Goal: Information Seeking & Learning: Learn about a topic

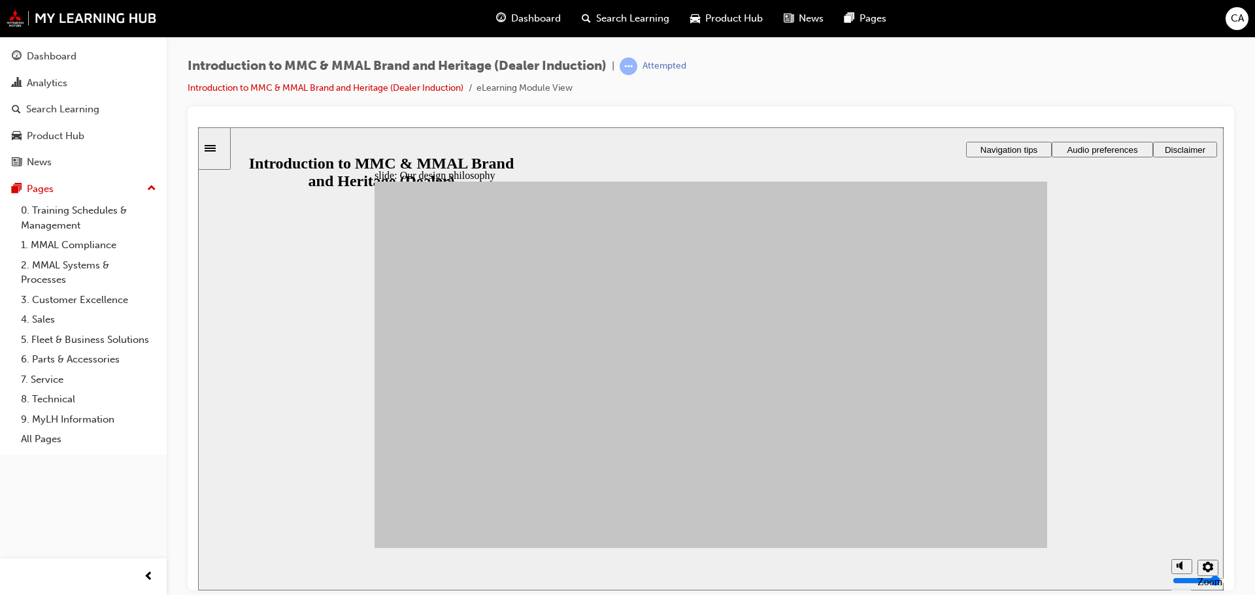
drag, startPoint x: 537, startPoint y: 350, endPoint x: 786, endPoint y: 310, distance: 252.7
drag, startPoint x: 468, startPoint y: 367, endPoint x: 784, endPoint y: 493, distance: 339.7
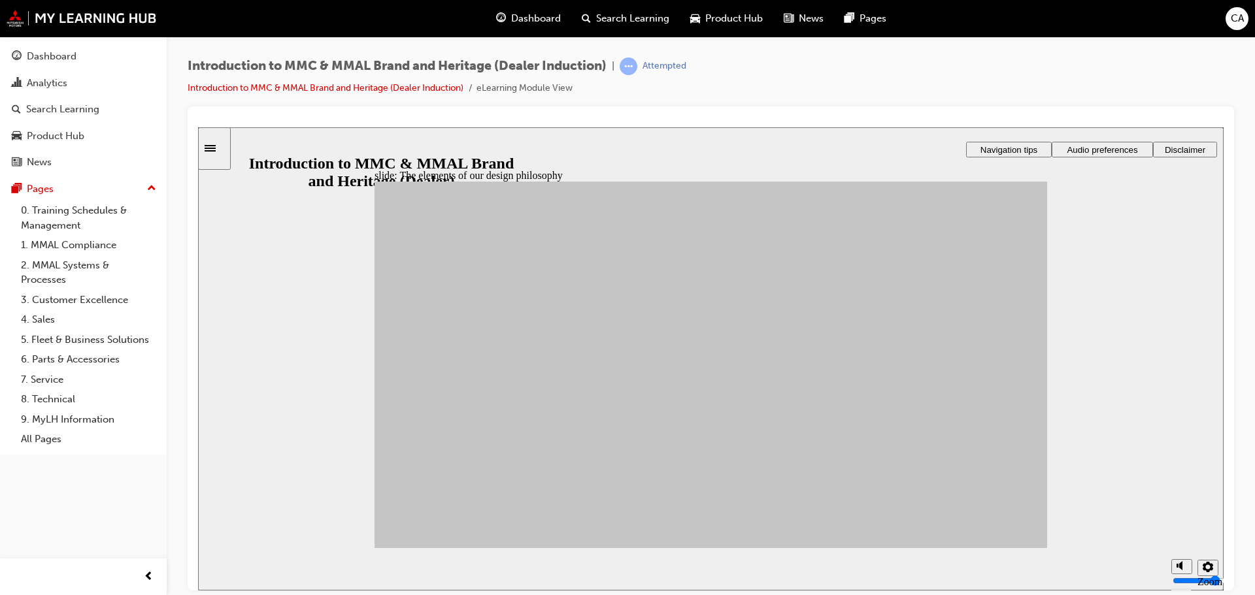
drag, startPoint x: 466, startPoint y: 366, endPoint x: 903, endPoint y: 495, distance: 455.8
drag, startPoint x: 629, startPoint y: 469, endPoint x: 892, endPoint y: 320, distance: 302.6
drag, startPoint x: 543, startPoint y: 441, endPoint x: 894, endPoint y: 363, distance: 359.6
drag, startPoint x: 633, startPoint y: 367, endPoint x: 902, endPoint y: 396, distance: 270.2
drag, startPoint x: 457, startPoint y: 411, endPoint x: 790, endPoint y: 377, distance: 335.1
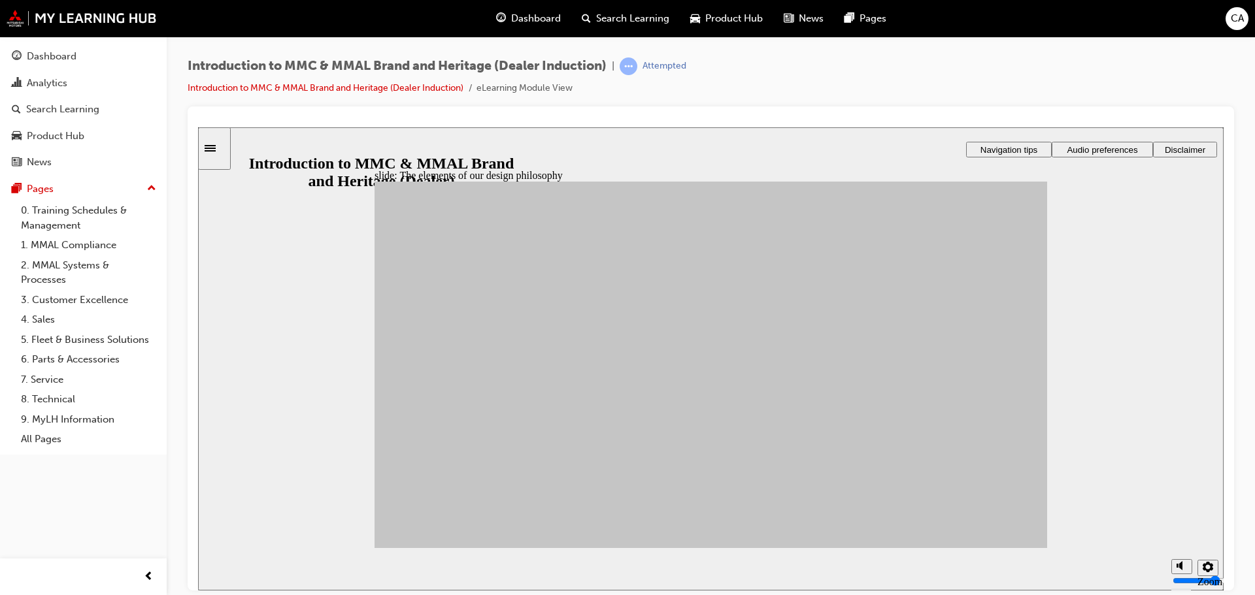
drag, startPoint x: 520, startPoint y: 475, endPoint x: 779, endPoint y: 372, distance: 278.4
drag, startPoint x: 629, startPoint y: 412, endPoint x: 781, endPoint y: 440, distance: 154.9
drag, startPoint x: 517, startPoint y: 393, endPoint x: 787, endPoint y: 410, distance: 270.4
drag, startPoint x: 439, startPoint y: 459, endPoint x: 895, endPoint y: 445, distance: 456.4
drag, startPoint x: 917, startPoint y: 390, endPoint x: 801, endPoint y: 397, distance: 116.6
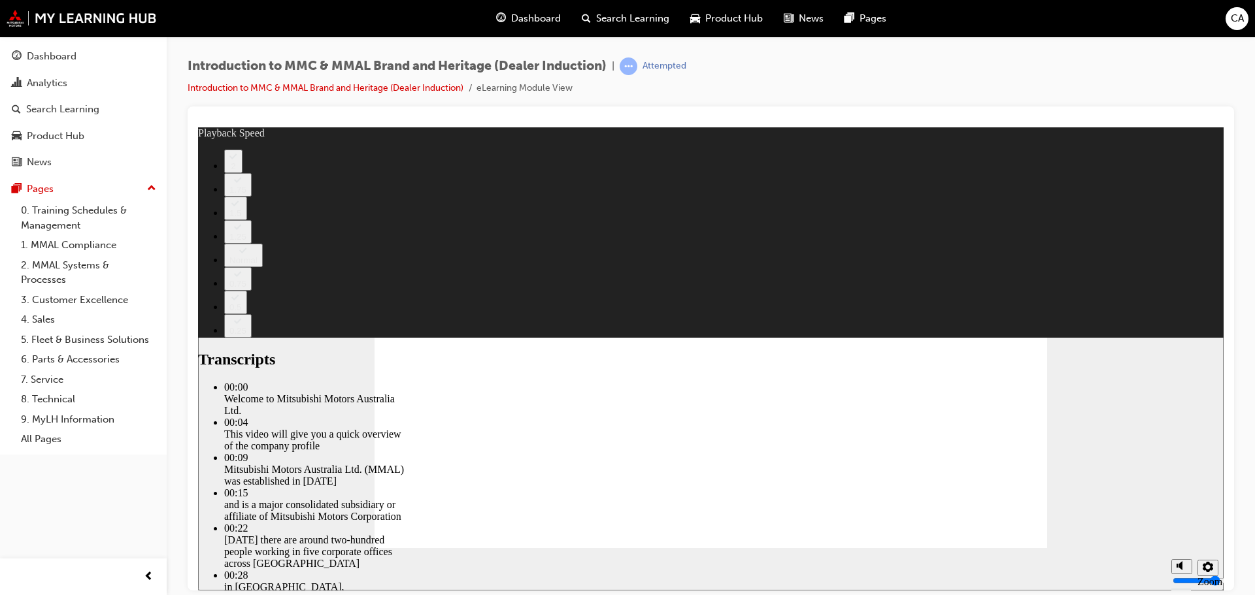
type input "0"
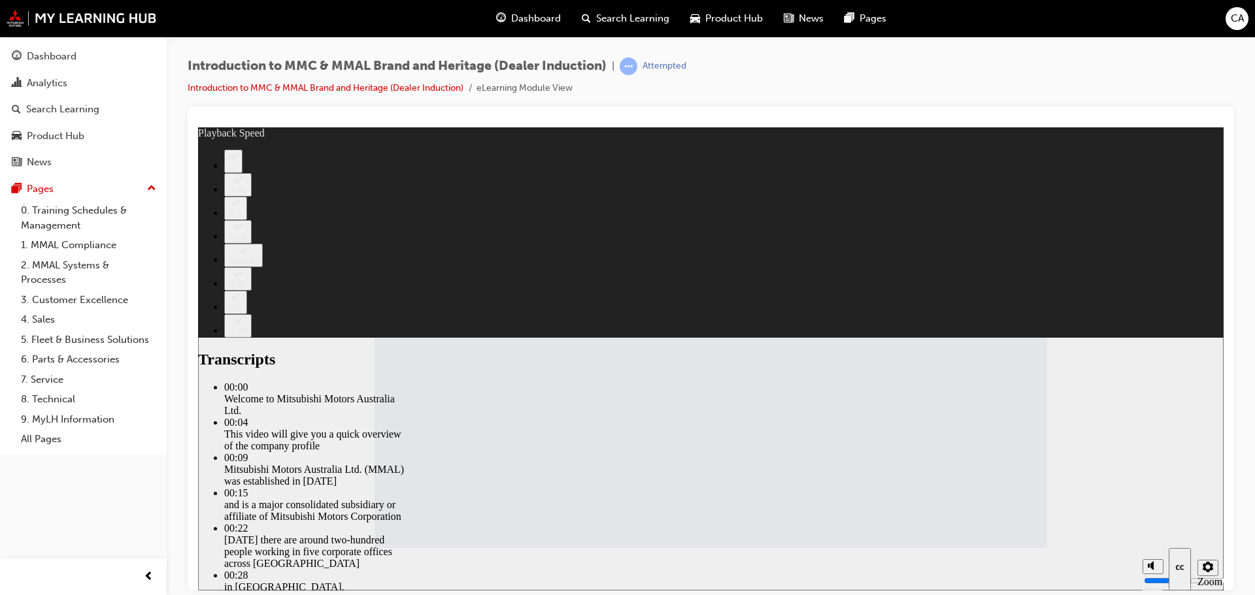
drag, startPoint x: 688, startPoint y: 490, endPoint x: 705, endPoint y: 451, distance: 42.4
type input "112"
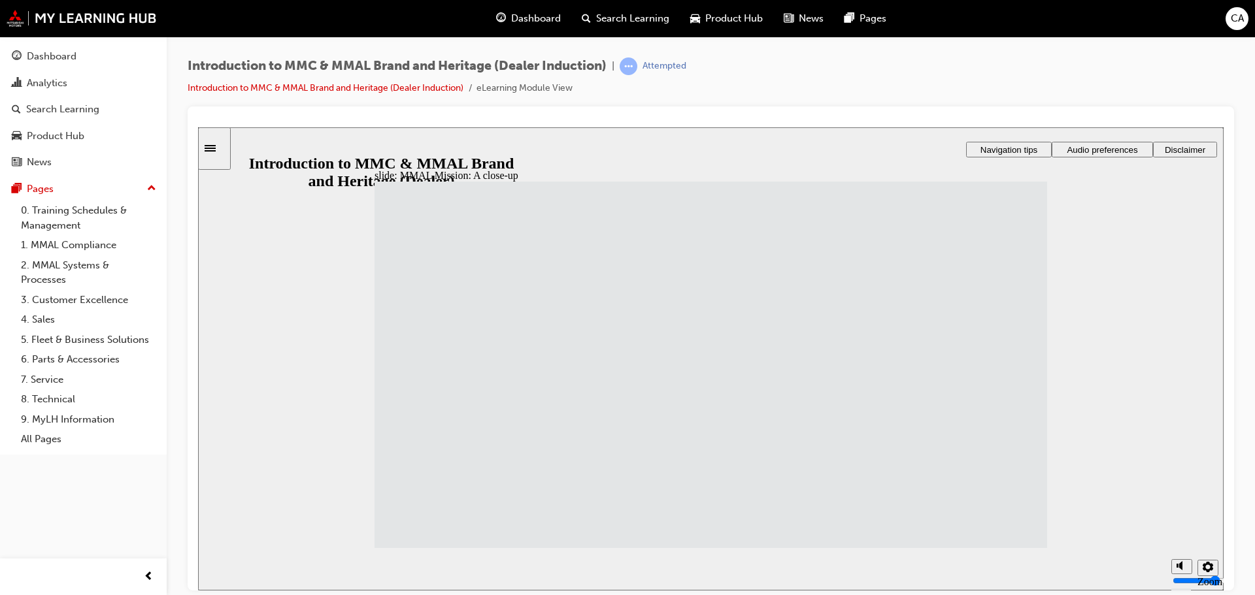
drag, startPoint x: 668, startPoint y: 333, endPoint x: 664, endPoint y: 339, distance: 7.1
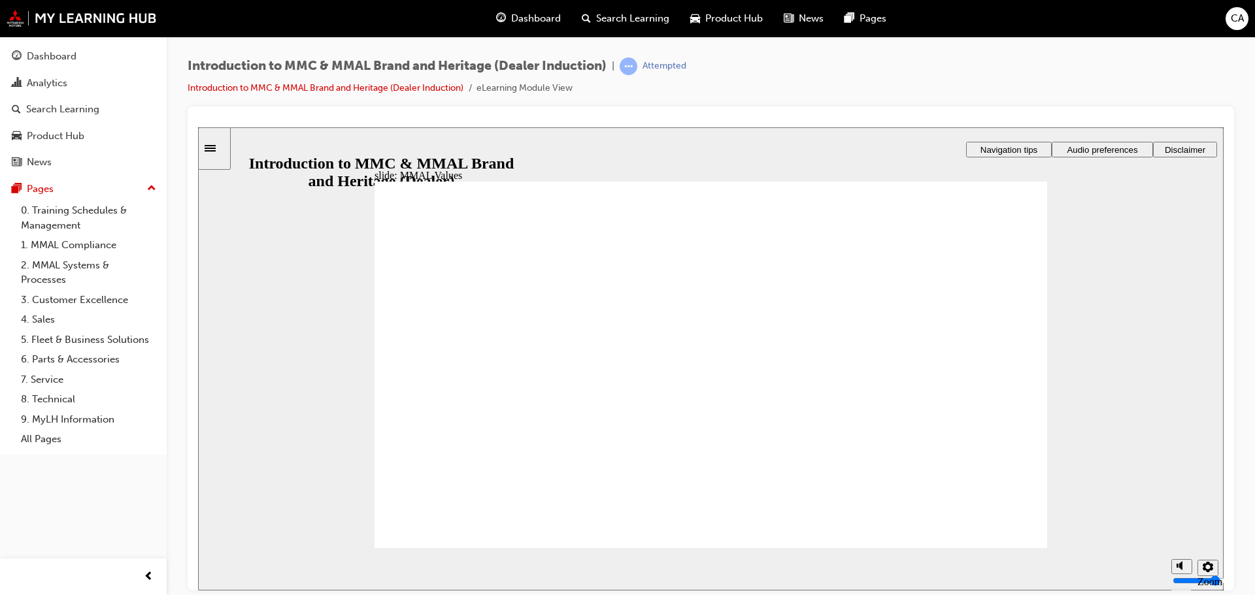
drag, startPoint x: 878, startPoint y: 346, endPoint x: 442, endPoint y: 387, distance: 437.9
drag, startPoint x: 886, startPoint y: 349, endPoint x: 884, endPoint y: 405, distance: 56.2
drag, startPoint x: 454, startPoint y: 352, endPoint x: 455, endPoint y: 399, distance: 47.7
drag, startPoint x: 552, startPoint y: 346, endPoint x: 445, endPoint y: 395, distance: 117.3
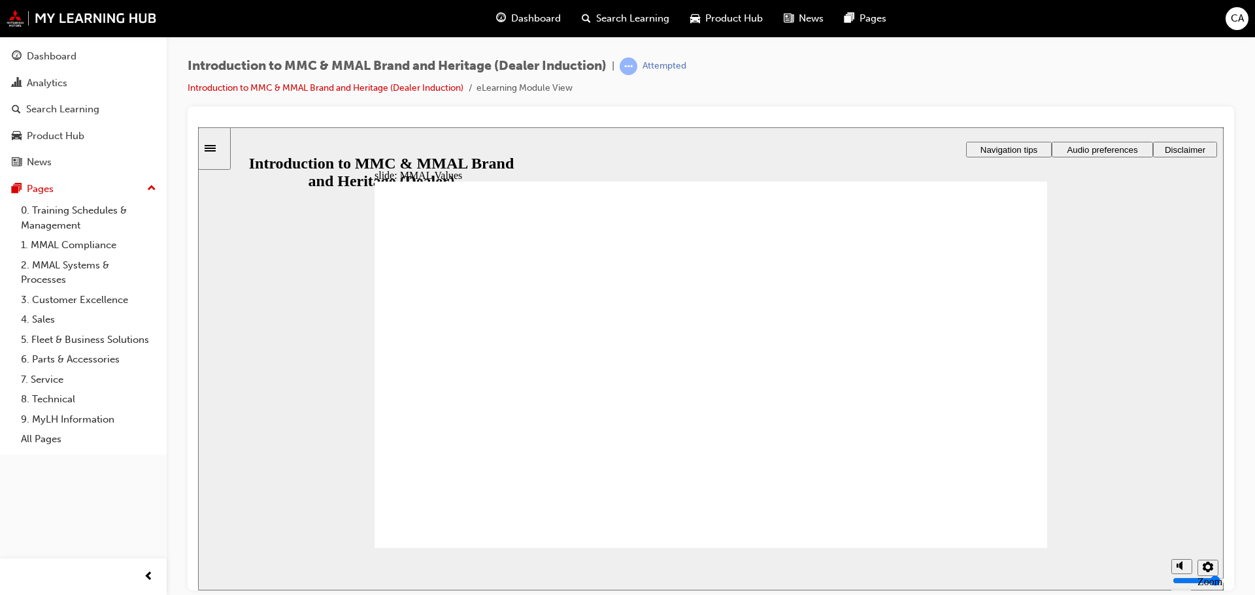
drag, startPoint x: 652, startPoint y: 342, endPoint x: 735, endPoint y: 385, distance: 93.2
drag, startPoint x: 759, startPoint y: 339, endPoint x: 535, endPoint y: 386, distance: 229.1
drag, startPoint x: 863, startPoint y: 343, endPoint x: 948, endPoint y: 376, distance: 91.9
drag, startPoint x: 655, startPoint y: 358, endPoint x: 844, endPoint y: 401, distance: 194.4
drag, startPoint x: 971, startPoint y: 344, endPoint x: 758, endPoint y: 384, distance: 216.8
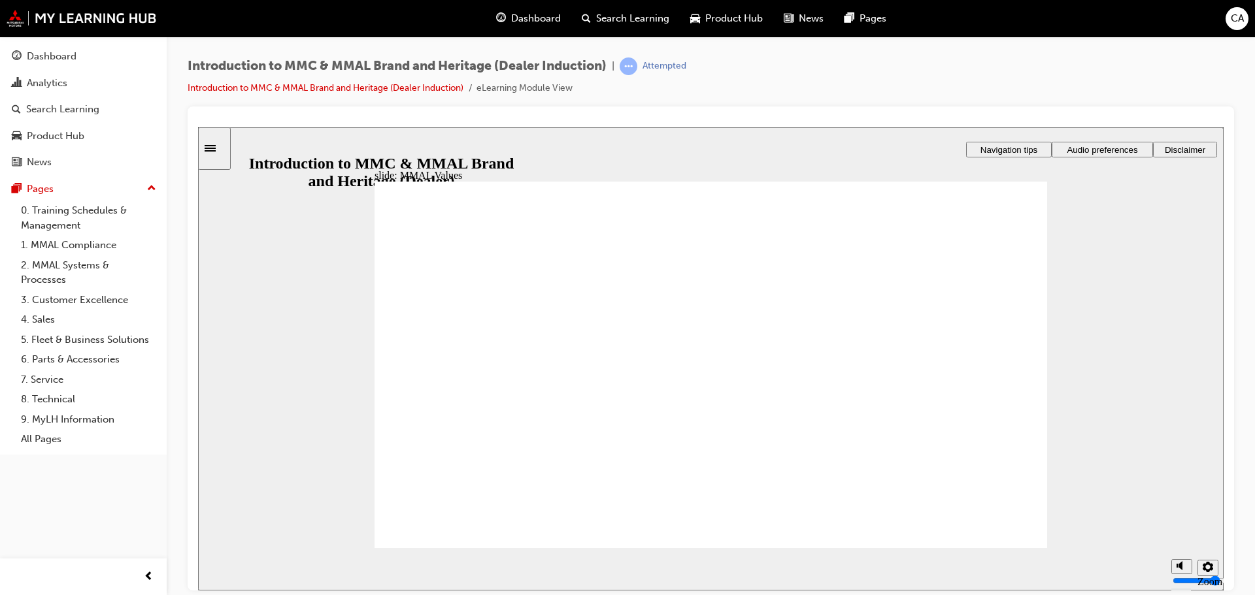
drag, startPoint x: 407, startPoint y: 340, endPoint x: 427, endPoint y: 343, distance: 19.9
drag, startPoint x: 427, startPoint y: 343, endPoint x: 608, endPoint y: 373, distance: 184.1
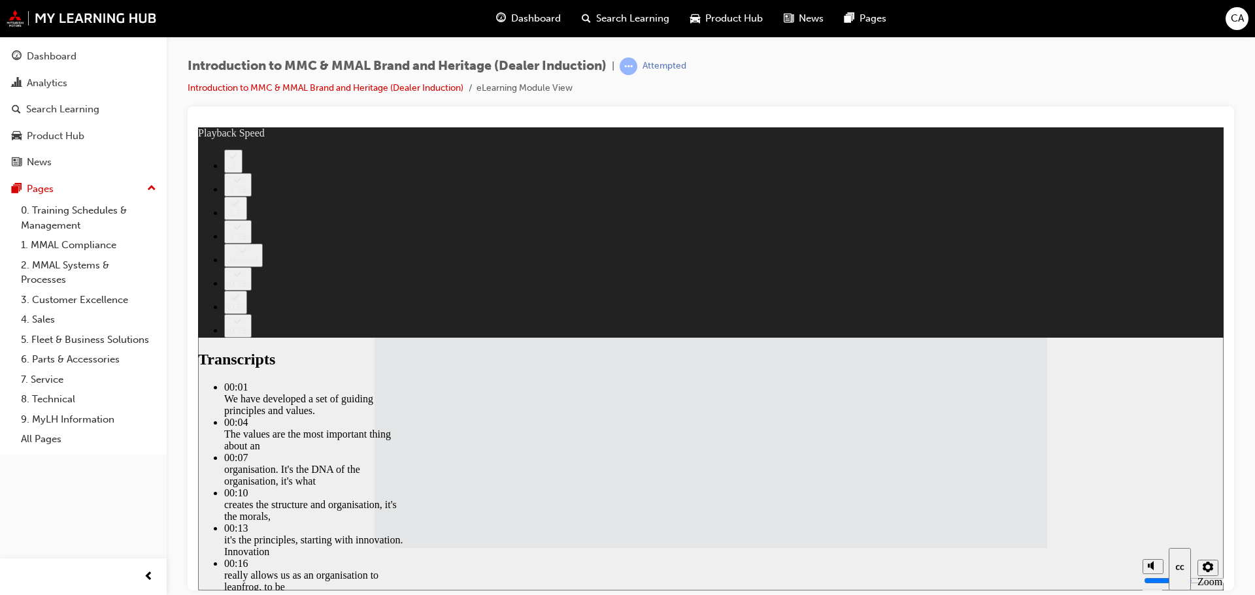
type input "120"
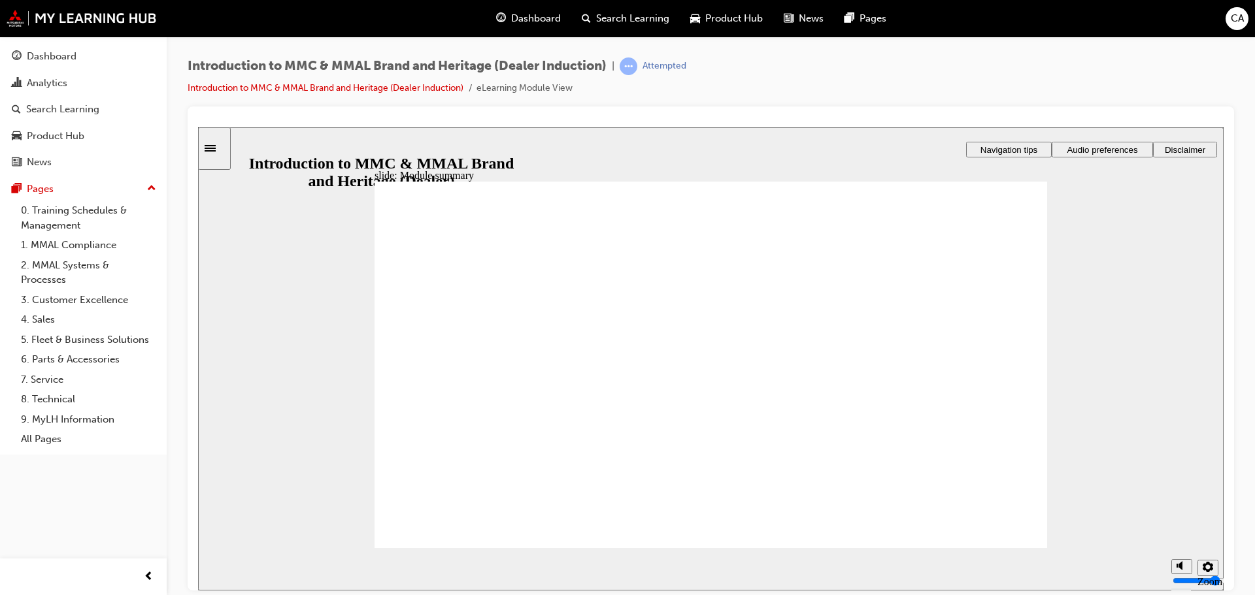
checkbox input "true"
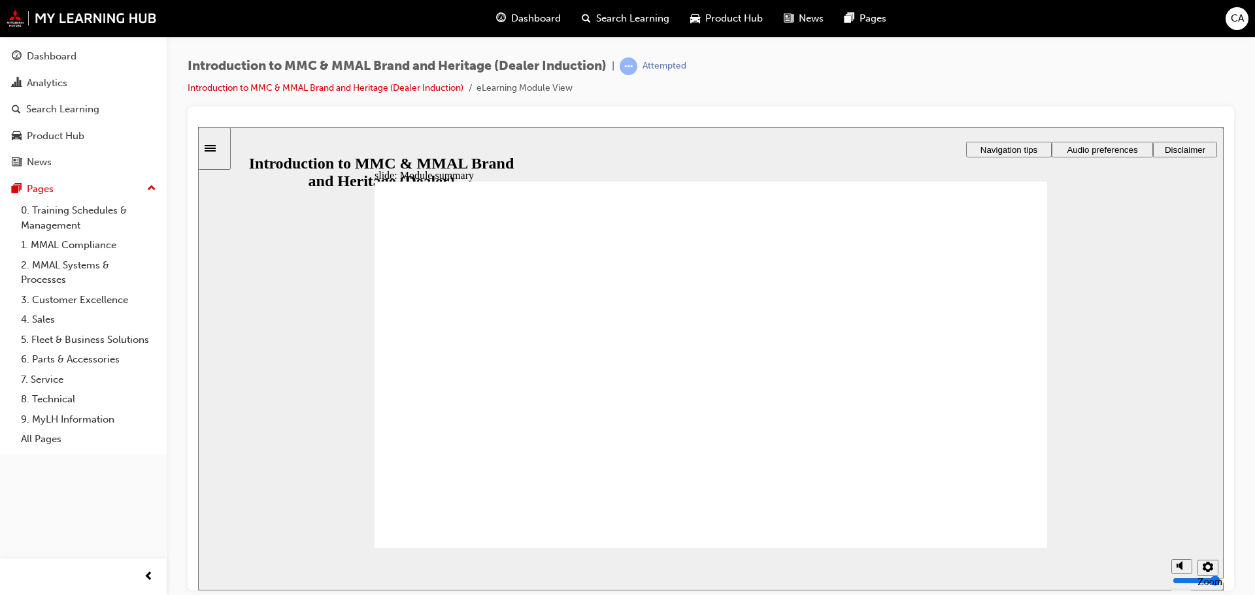
checkbox input "true"
checkbox input "false"
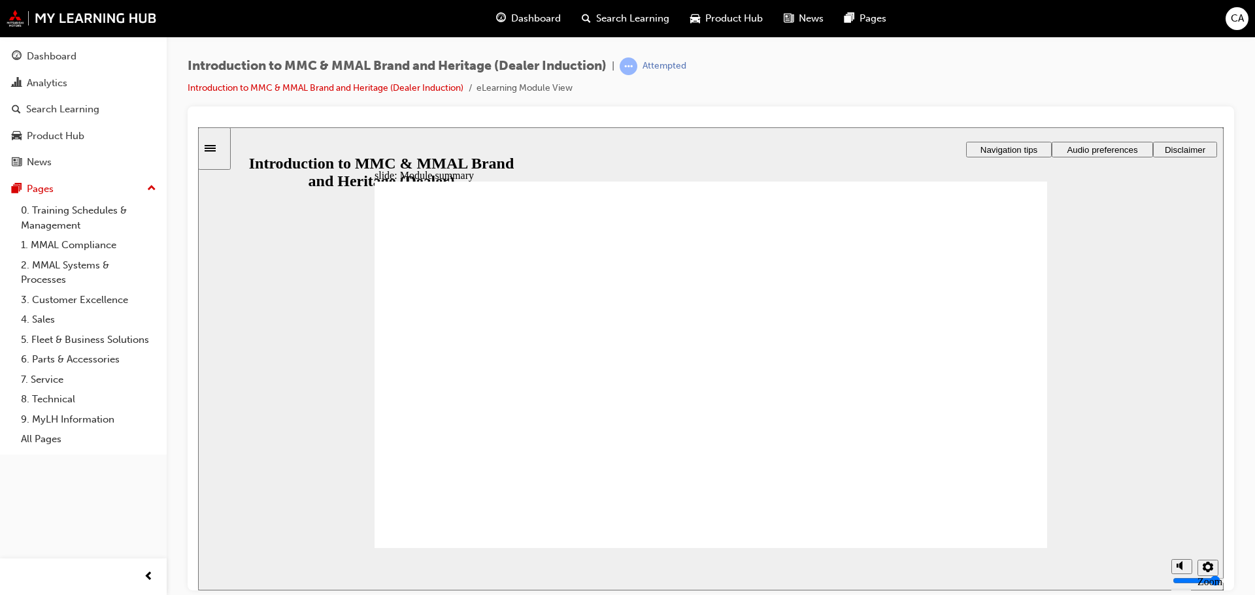
checkbox input "true"
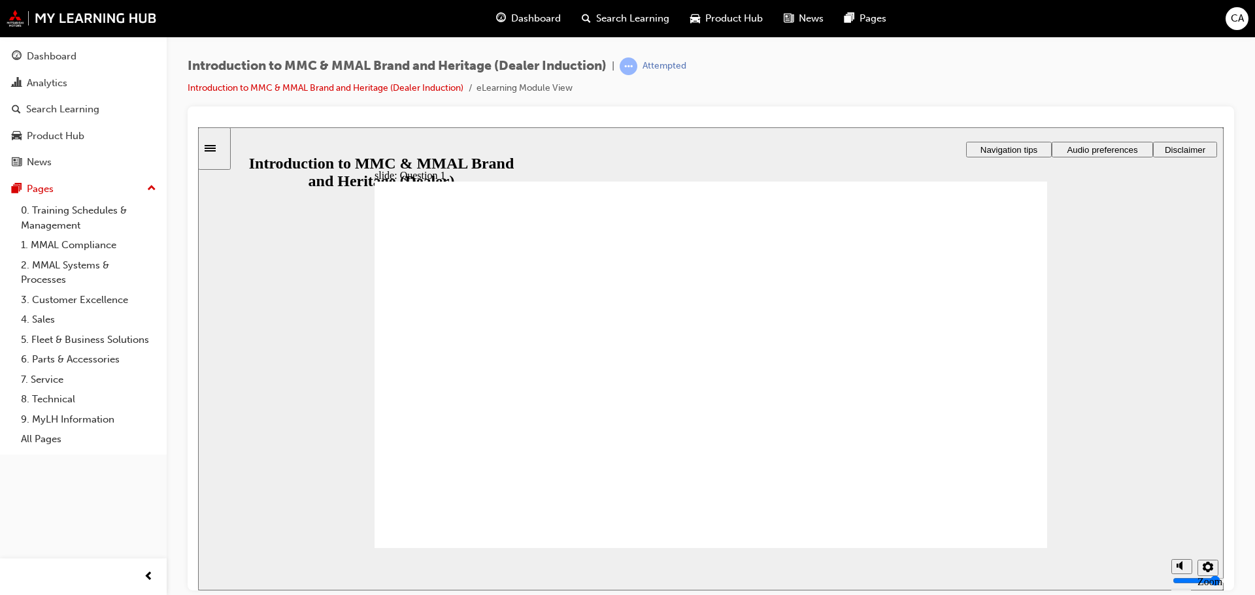
radio input "true"
drag, startPoint x: 403, startPoint y: 465, endPoint x: 408, endPoint y: 526, distance: 61.1
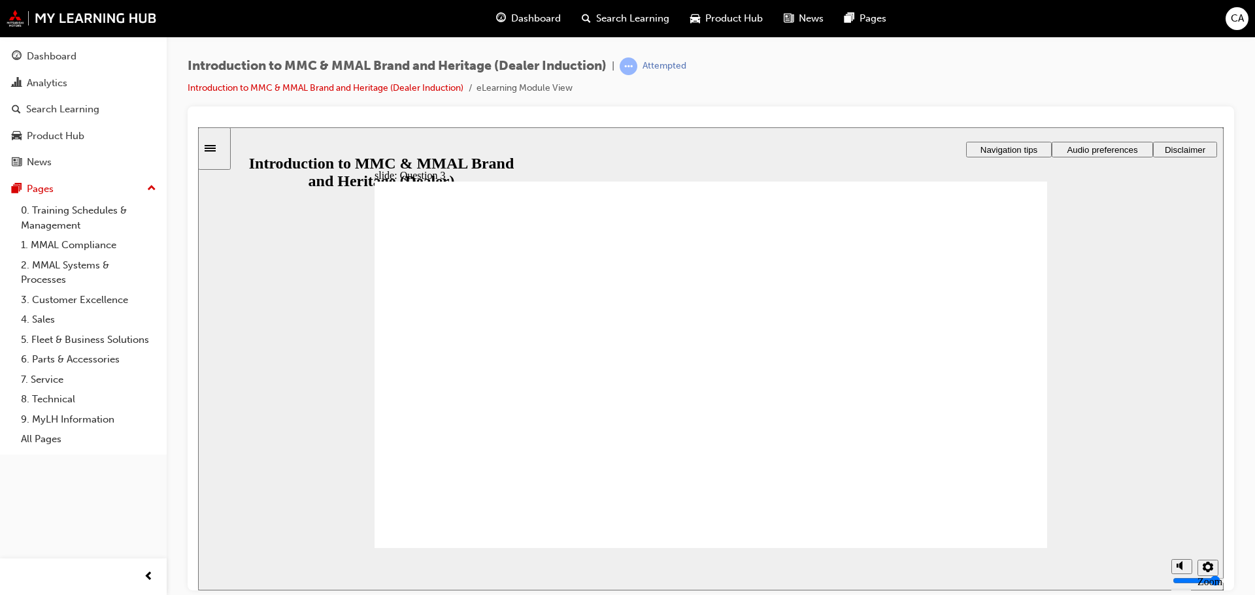
radio input "true"
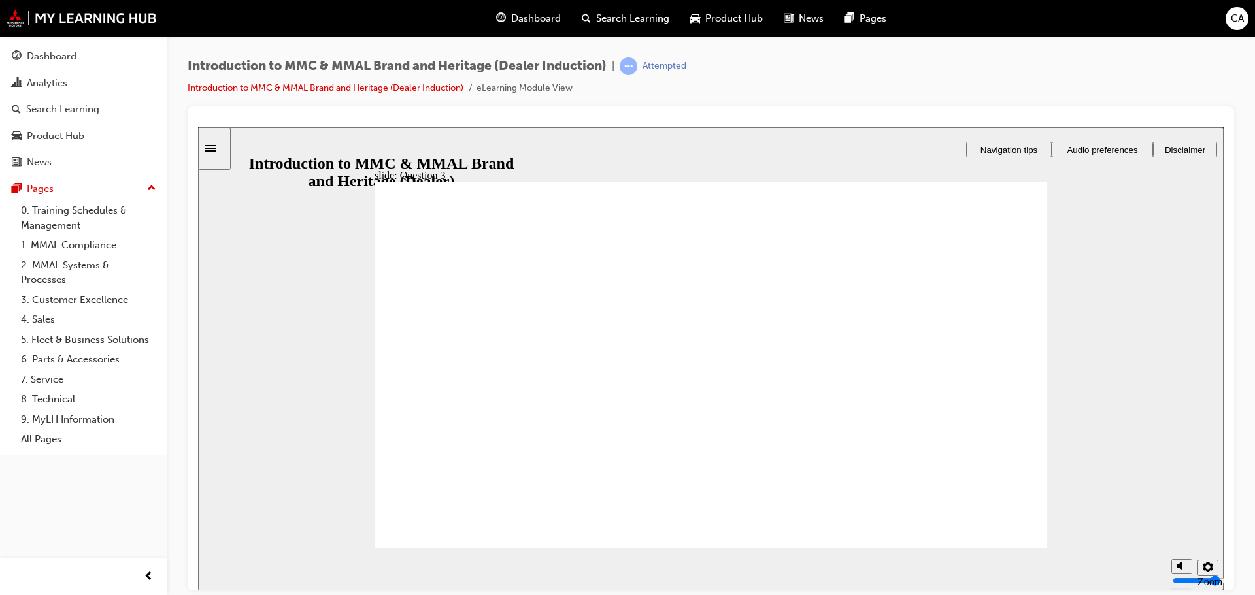
click at [372, 390] on div "slide: Question 3 Rectangle 1 That’s not quite right. You may want to review th…" at bounding box center [710, 358] width 1025 height 463
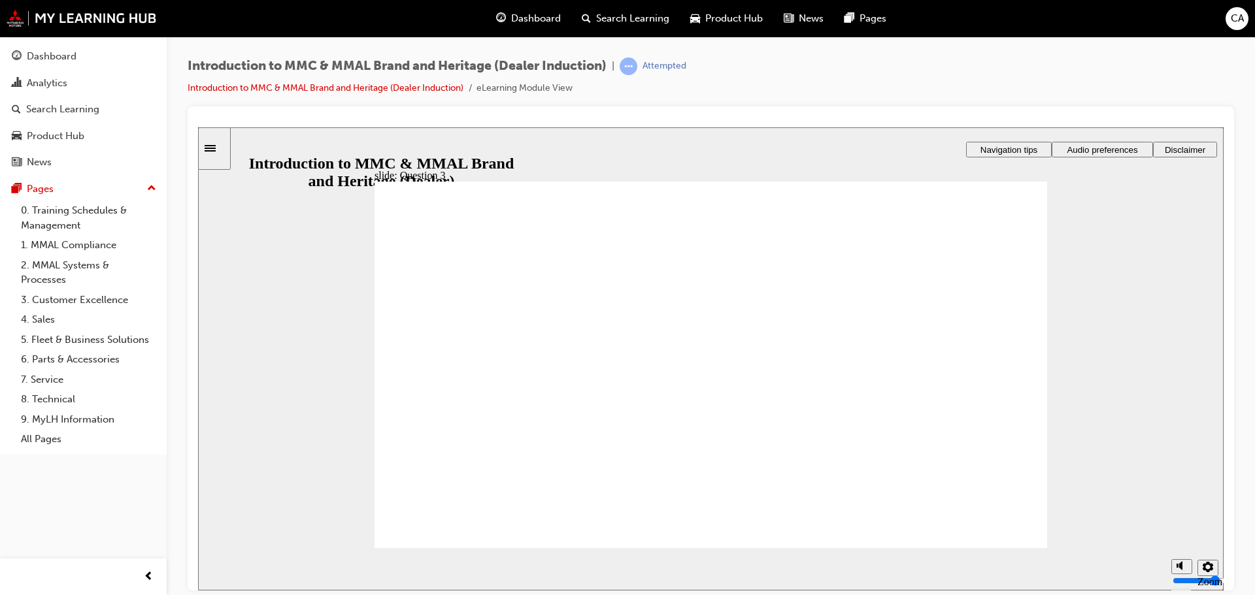
radio input "true"
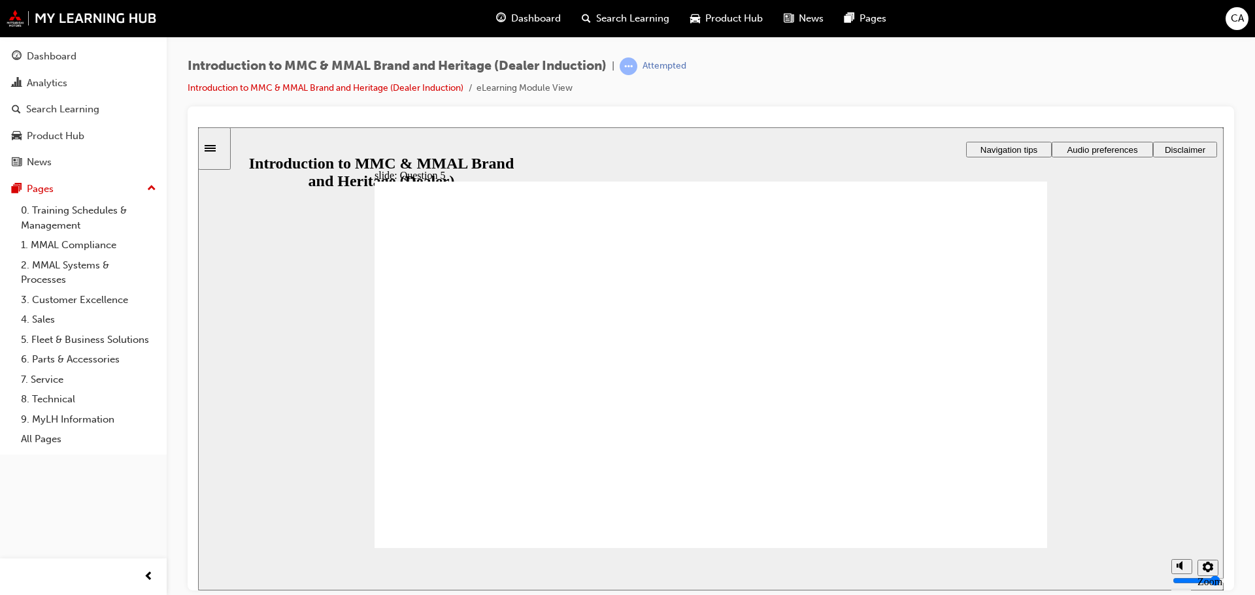
checkbox input "true"
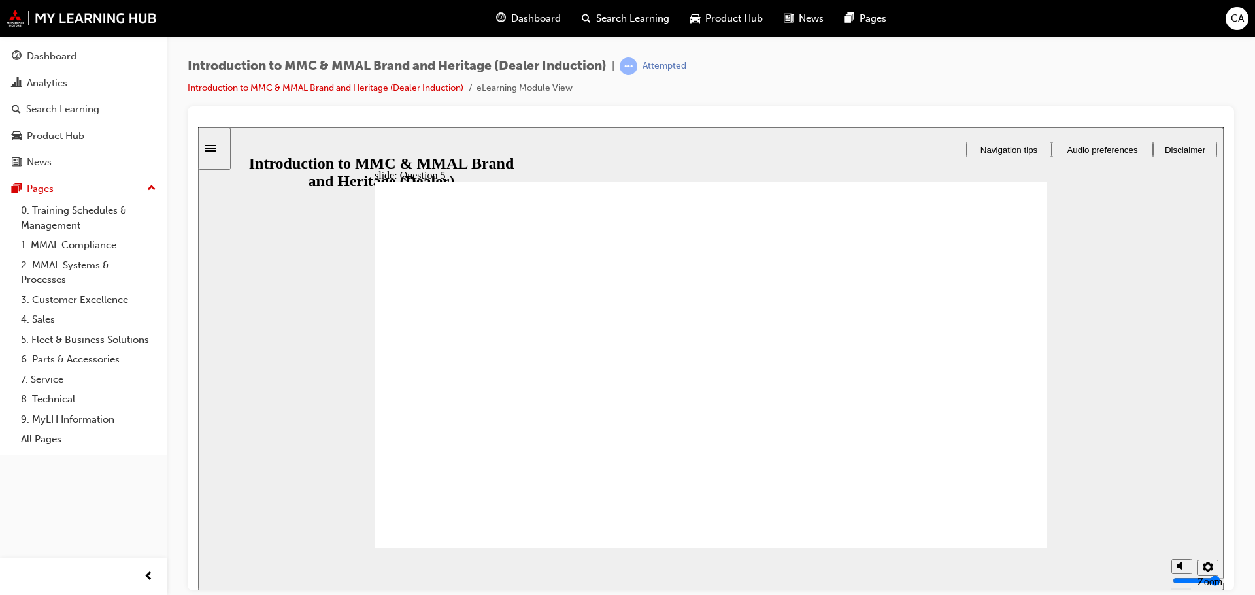
checkbox input "true"
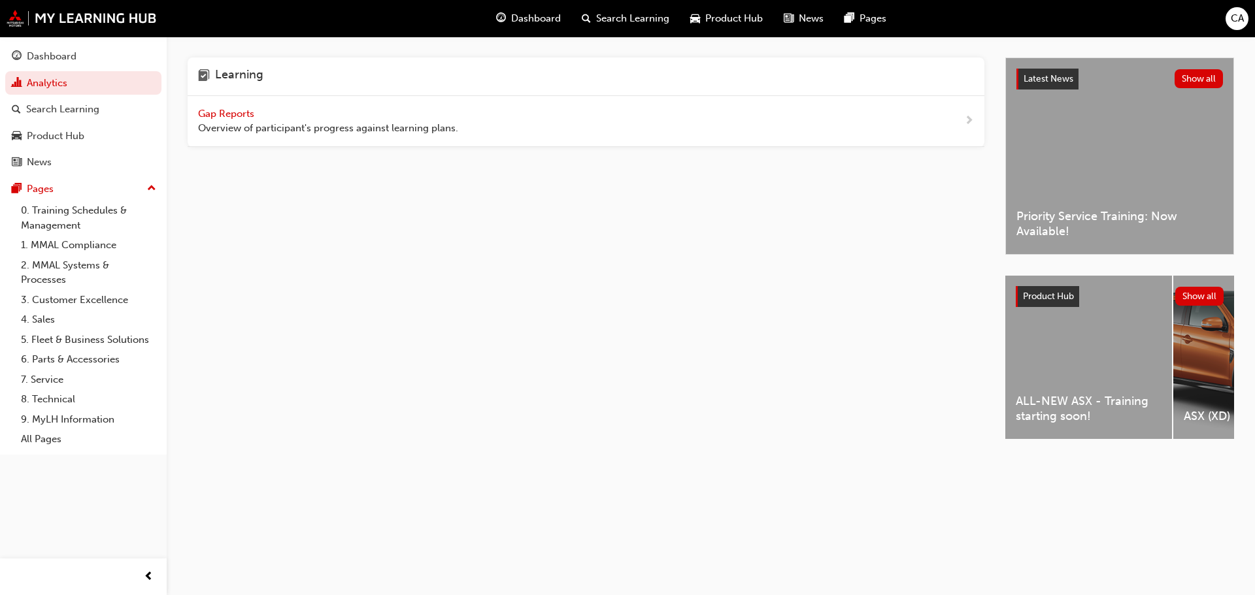
click at [215, 117] on span "Gap Reports" at bounding box center [227, 114] width 59 height 12
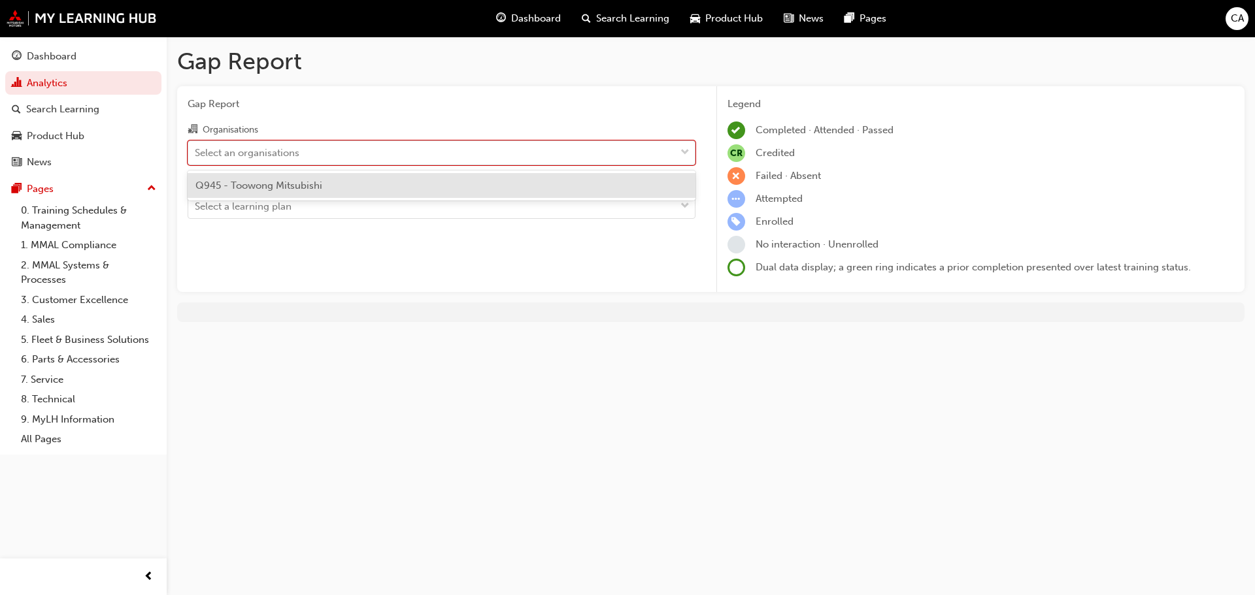
click at [263, 148] on div "Select an organisations" at bounding box center [247, 152] width 105 height 15
click at [196, 148] on input "Organisations option Q945 - Toowong Mitsubishi focused, 1 of 1. 1 result availa…" at bounding box center [195, 151] width 1 height 11
click at [266, 194] on div "Q945 - Toowong Mitsubishi" at bounding box center [442, 185] width 508 height 25
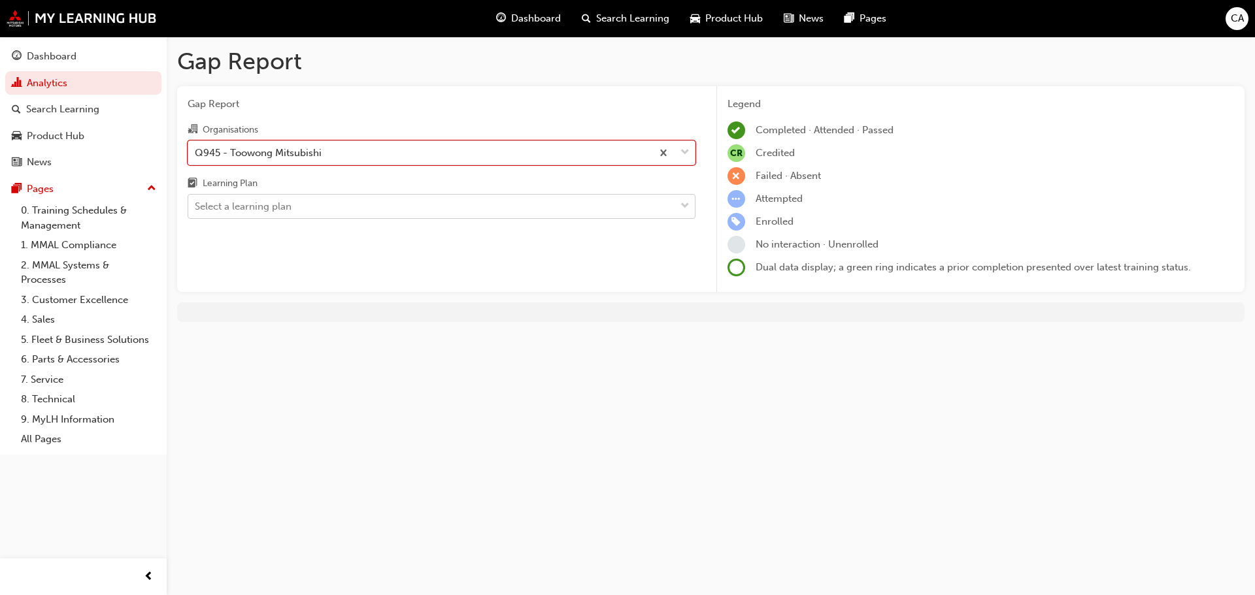
click at [264, 201] on div "Select a learning plan" at bounding box center [243, 206] width 97 height 15
click at [196, 201] on input "Learning Plan Select a learning plan" at bounding box center [195, 206] width 1 height 11
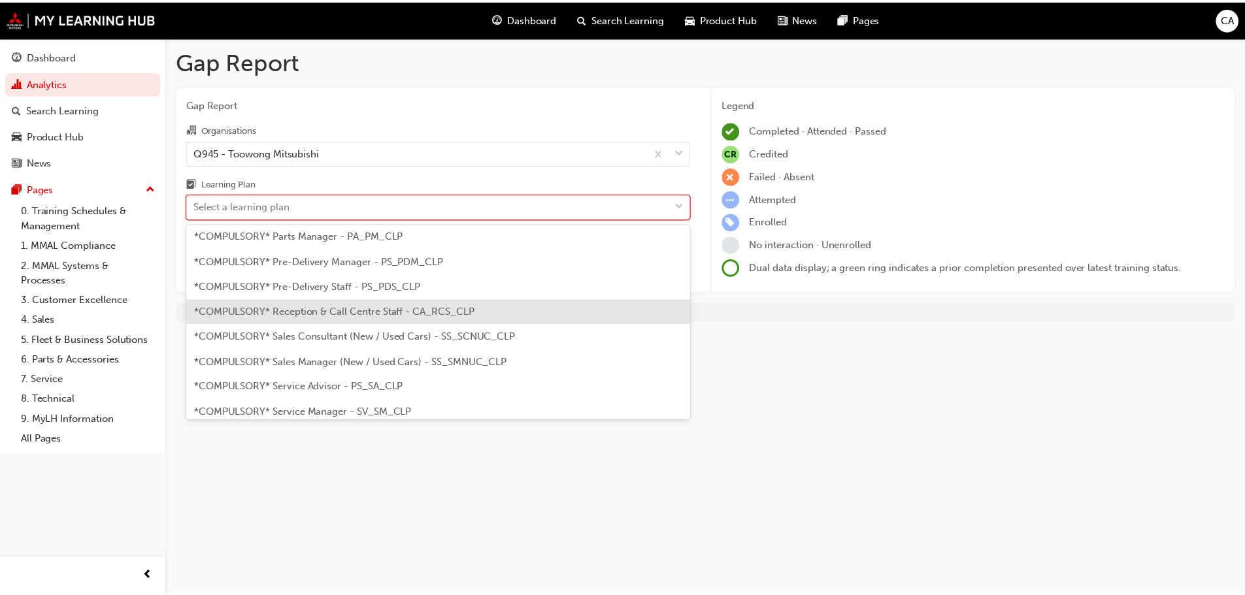
scroll to position [327, 0]
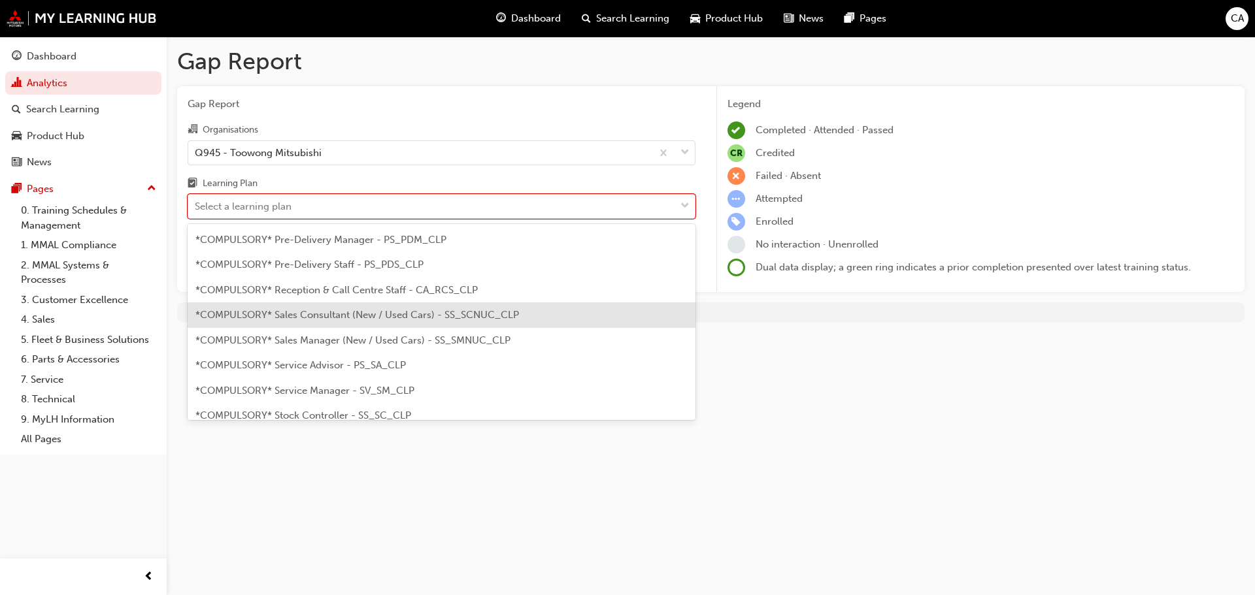
click at [345, 314] on span "*COMPULSORY* Sales Consultant (New / Used Cars) - SS_SCNUC_CLP" at bounding box center [357, 315] width 324 height 12
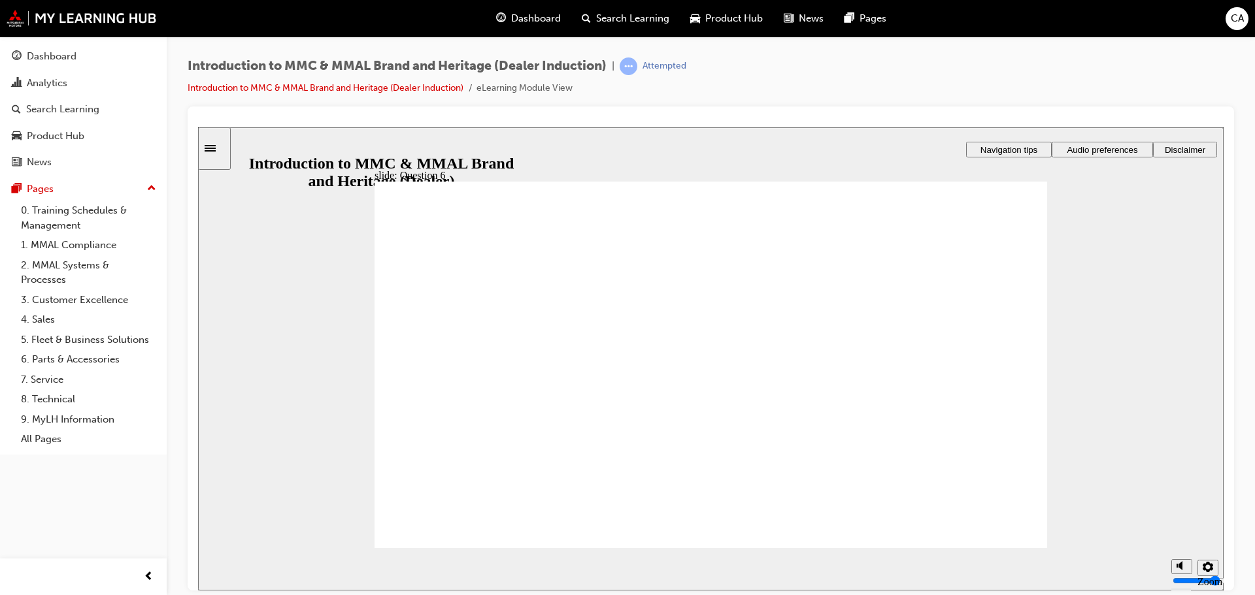
radio input "true"
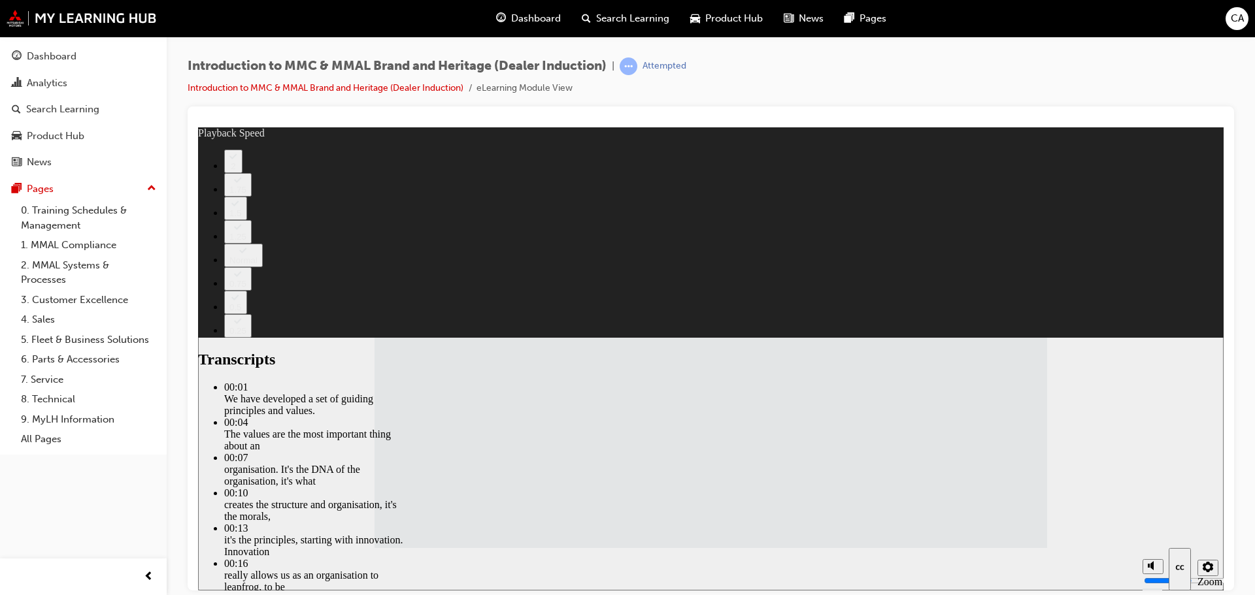
click at [221, 153] on div "Sidebar Toggle" at bounding box center [214, 148] width 22 height 10
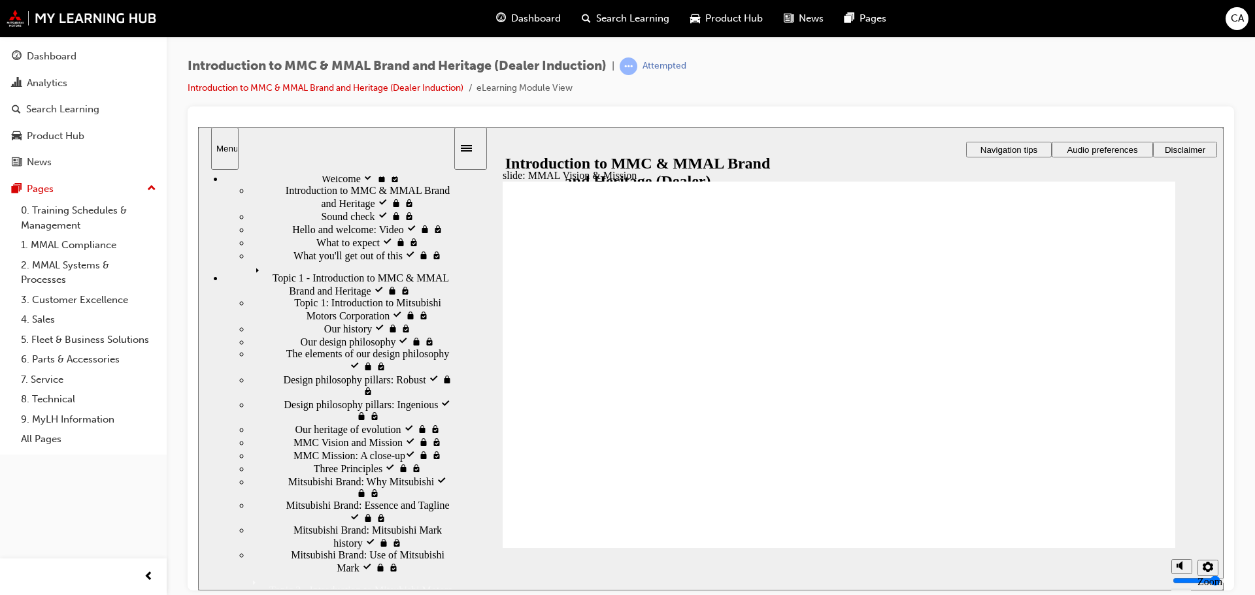
scroll to position [65, 0]
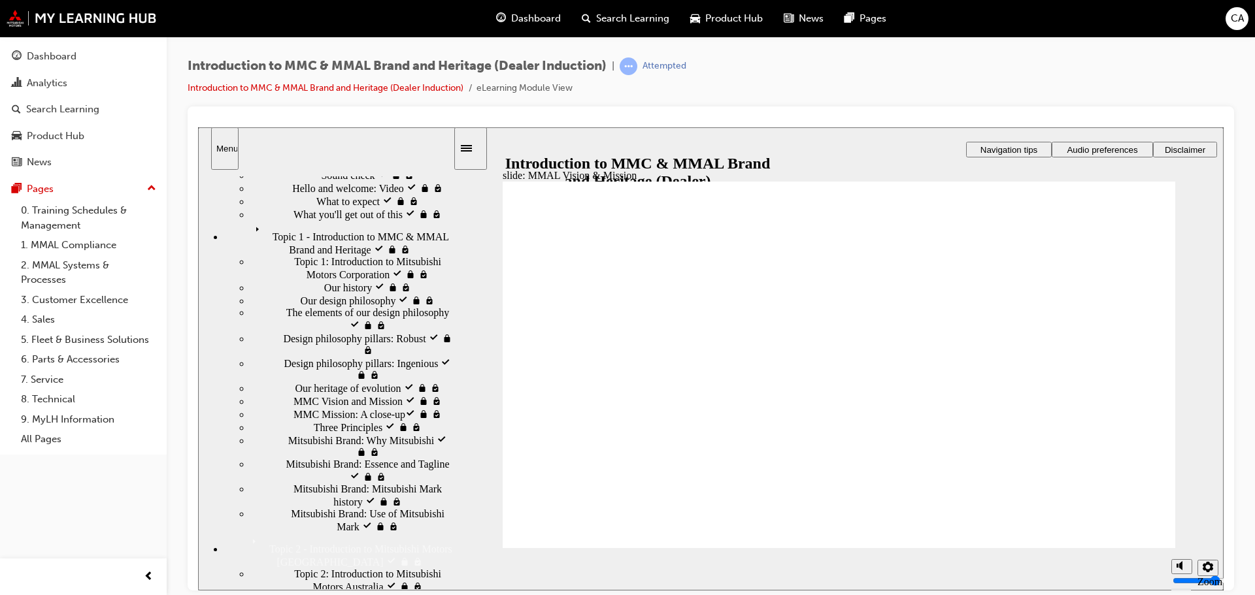
click at [293, 593] on div "Mitsubishi Motors Australia Ltd. (MMAL) company profile​ visited Mitsubishi Mot…" at bounding box center [351, 605] width 203 height 25
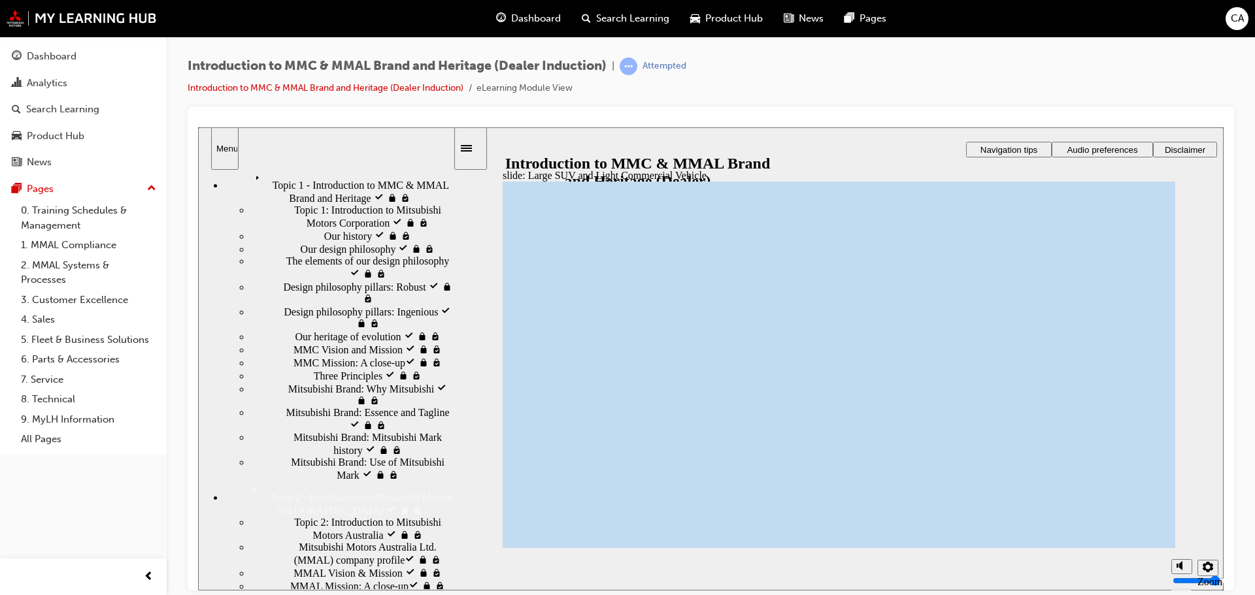
scroll to position [127, 0]
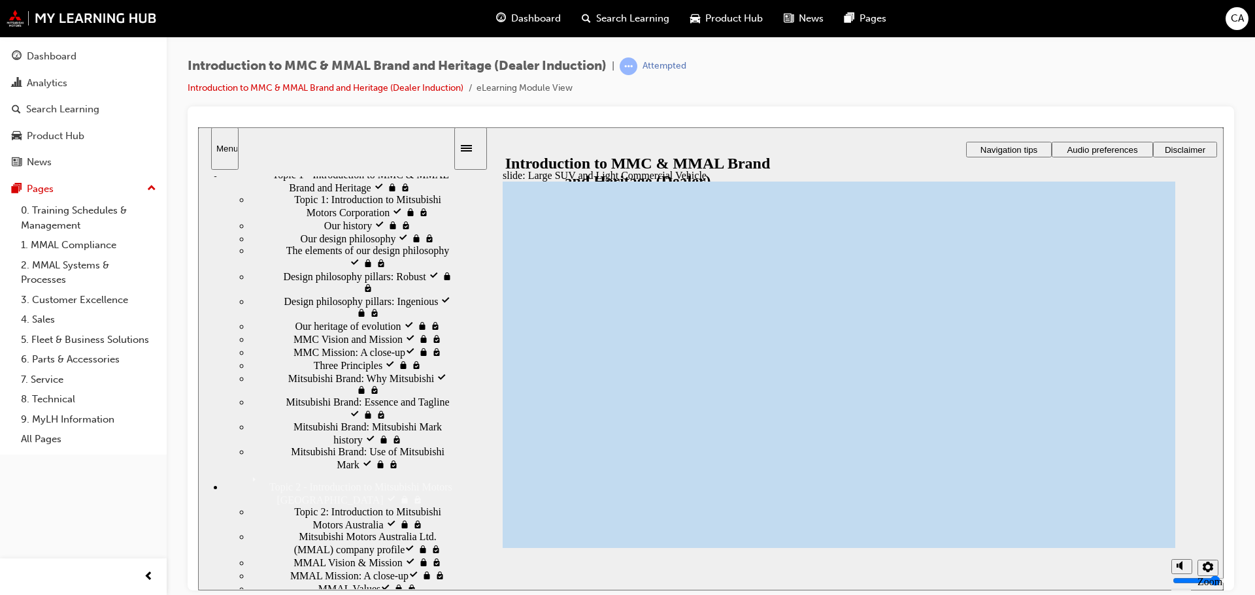
click at [286, 467] on ul "Welcome visited Welcome Introduction to MMC & MMAL Brand and Heritage visited I…" at bounding box center [325, 425] width 255 height 732
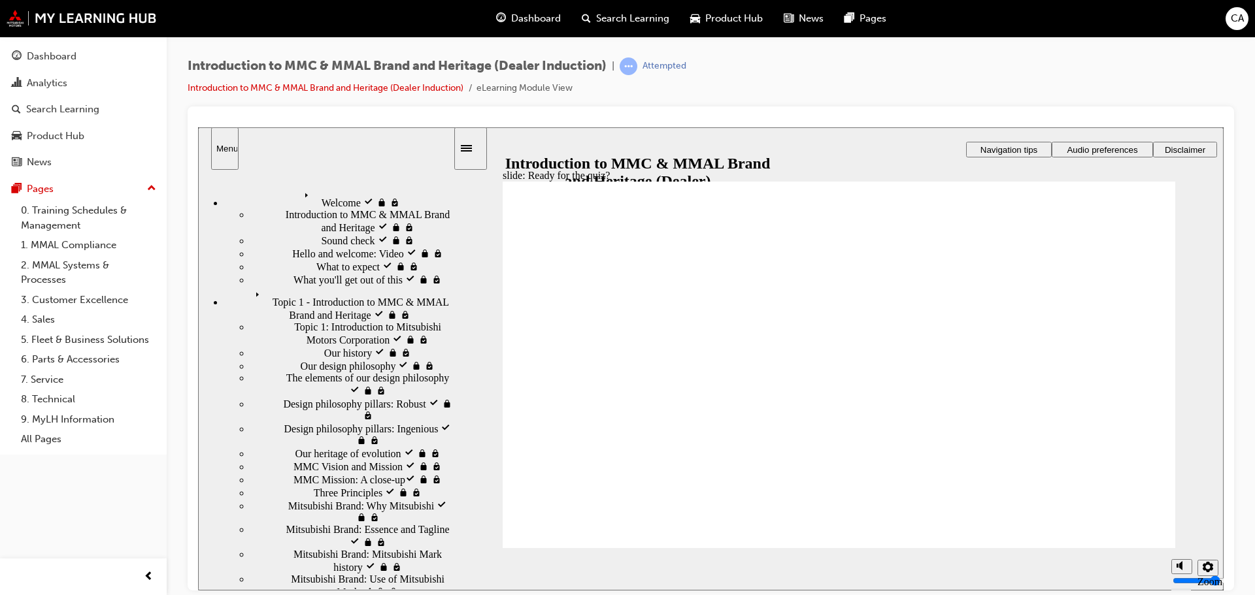
radio input "true"
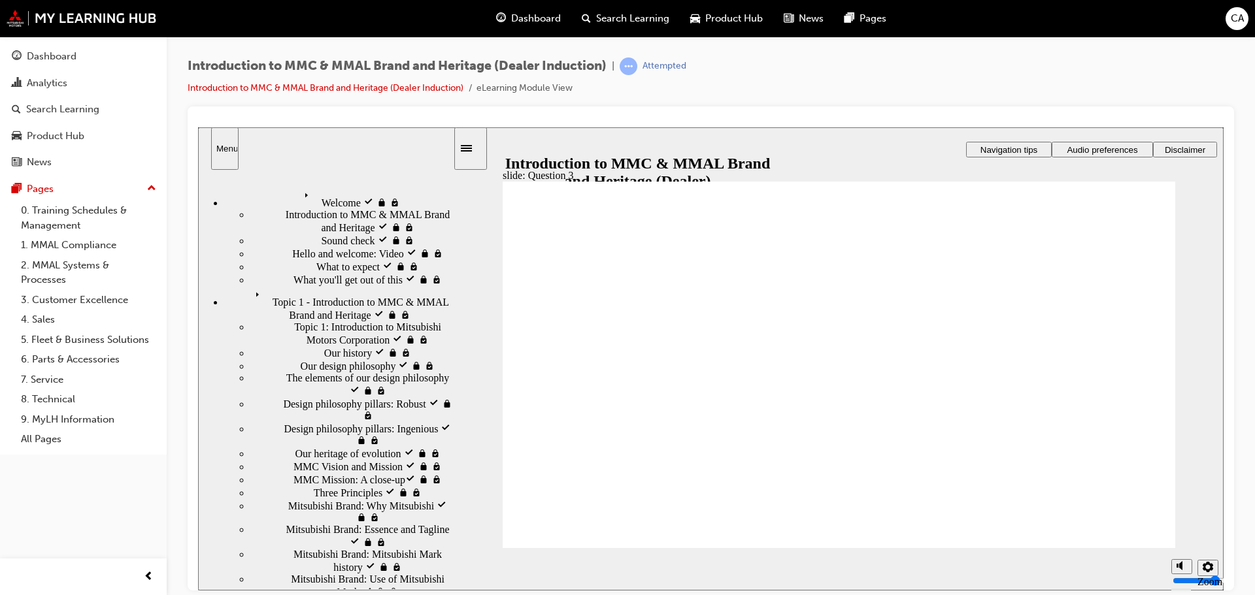
click at [250, 286] on icon "Menu" at bounding box center [260, 296] width 20 height 20
drag, startPoint x: 275, startPoint y: 273, endPoint x: 250, endPoint y: 291, distance: 30.9
radio input "true"
click at [294, 321] on span "Topic 1: Introduction to Mitsubishi Motors Corporation visited" at bounding box center [373, 333] width 159 height 24
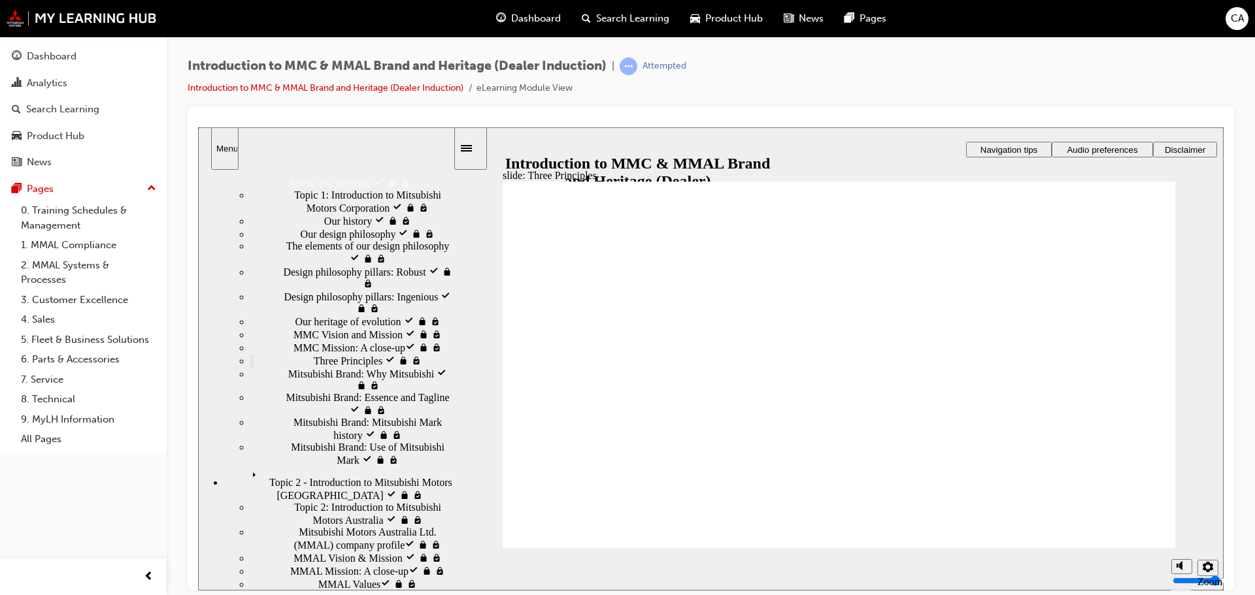
scroll to position [231, 0]
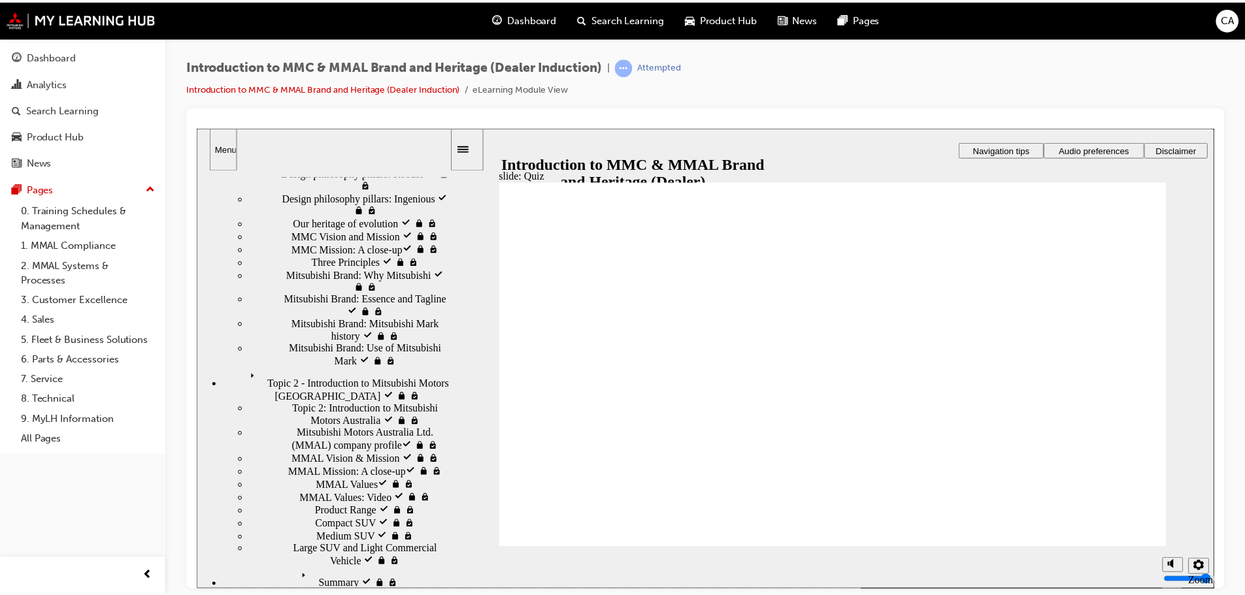
scroll to position [0, 0]
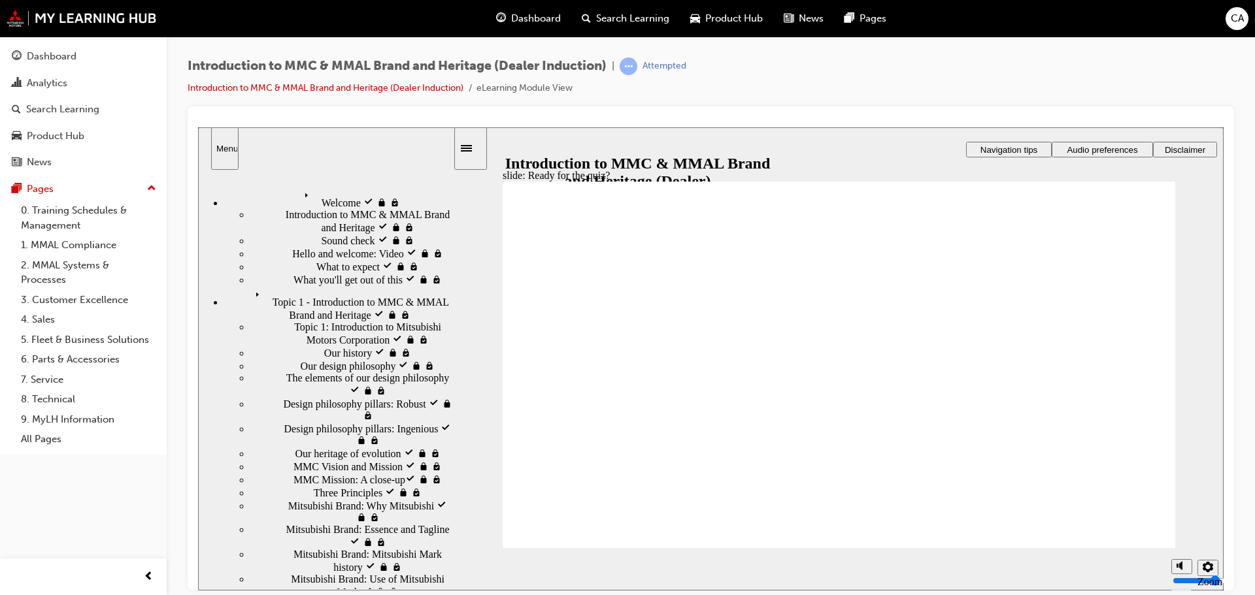
radio input "true"
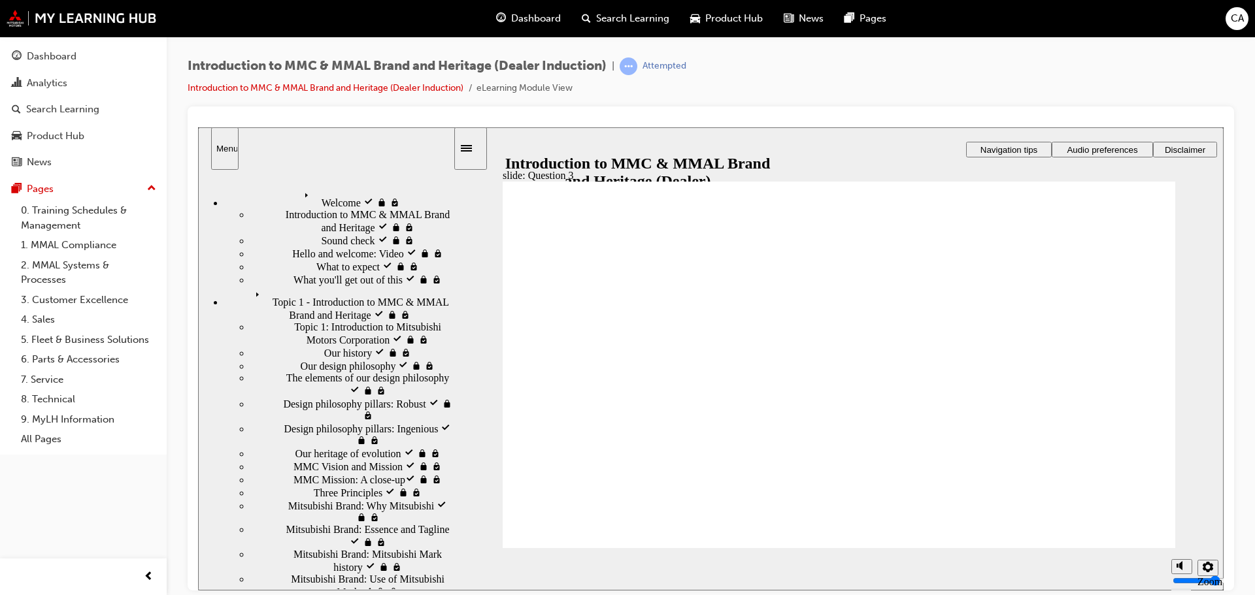
radio input "true"
drag, startPoint x: 589, startPoint y: 431, endPoint x: 605, endPoint y: 531, distance: 100.7
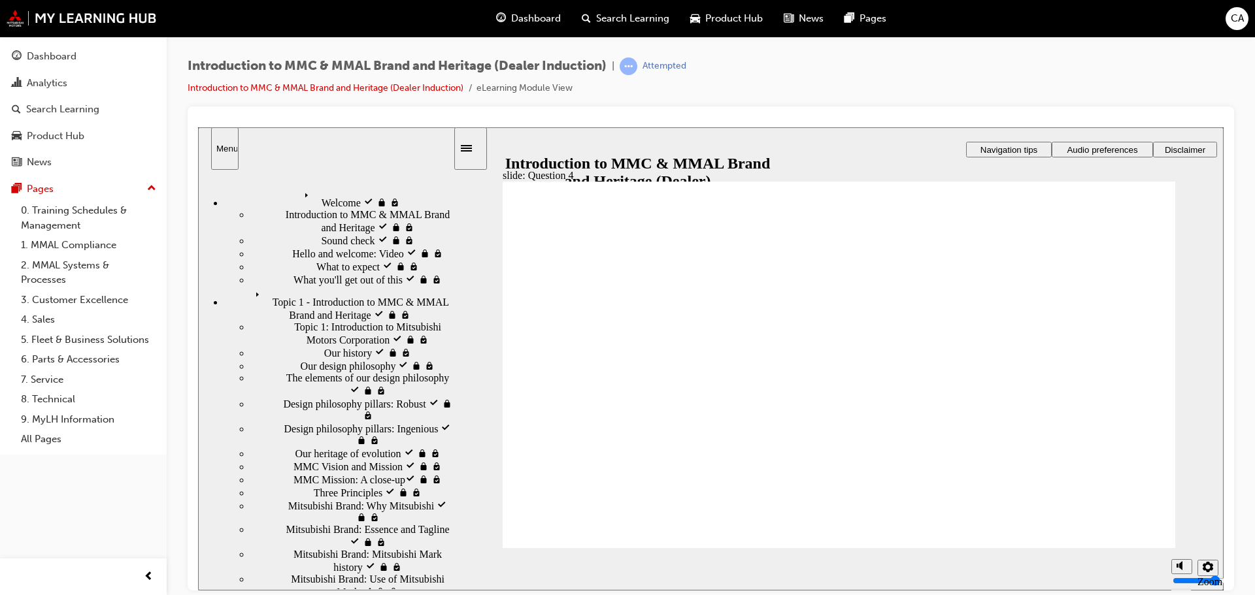
checkbox input "true"
drag, startPoint x: 529, startPoint y: 367, endPoint x: 526, endPoint y: 385, distance: 18.5
checkbox input "true"
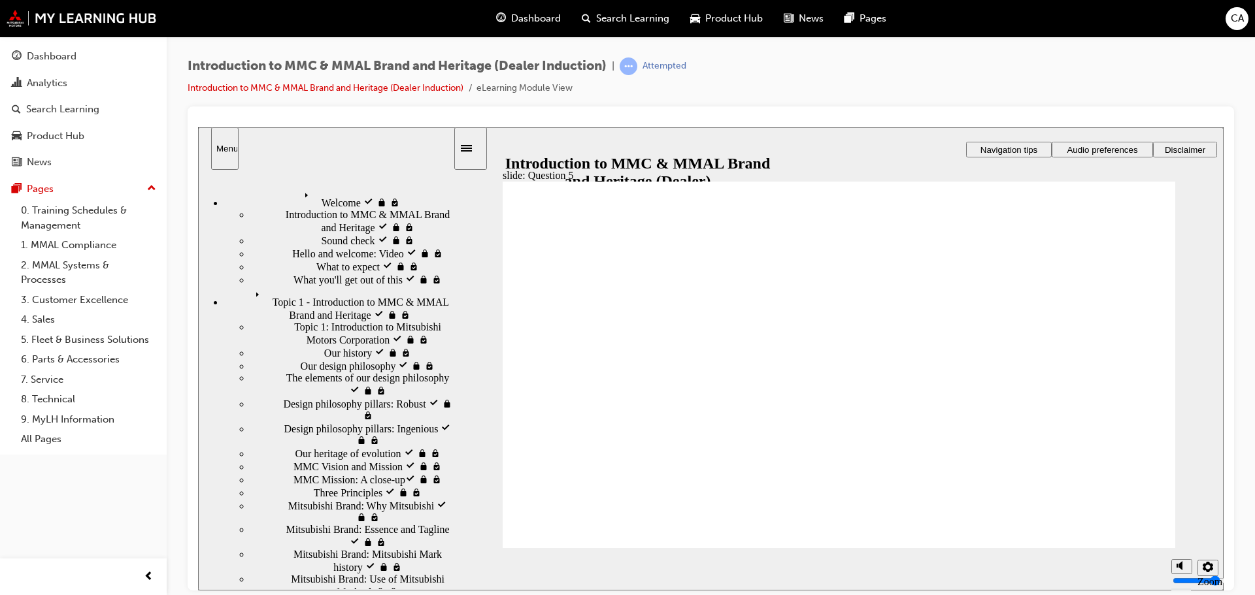
checkbox input "true"
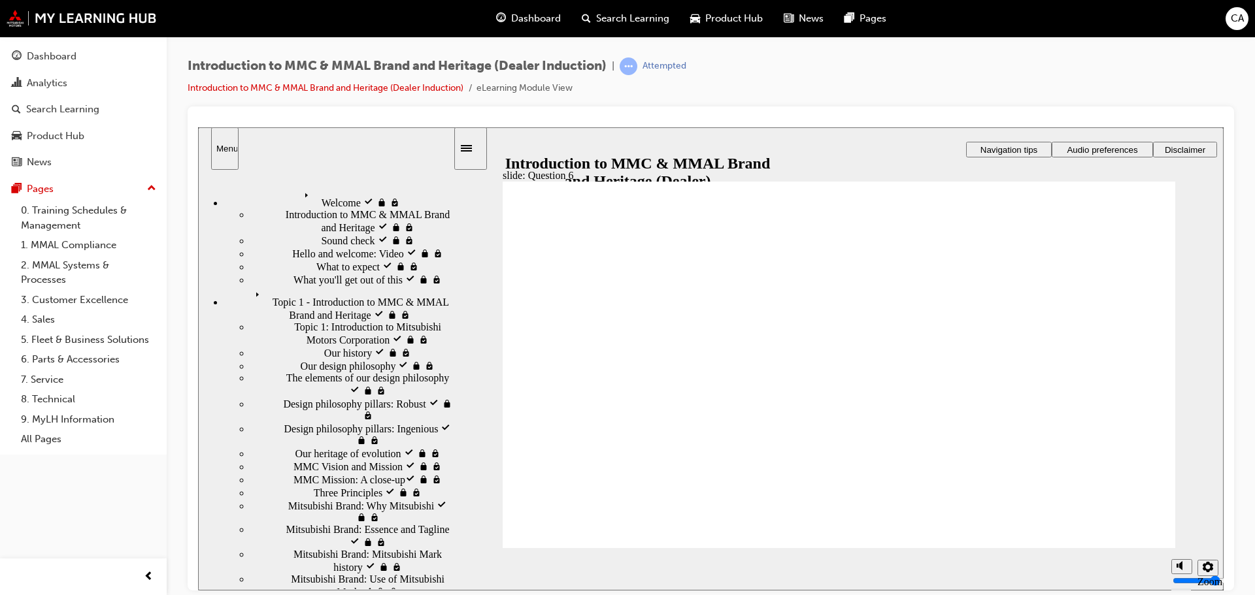
radio input "true"
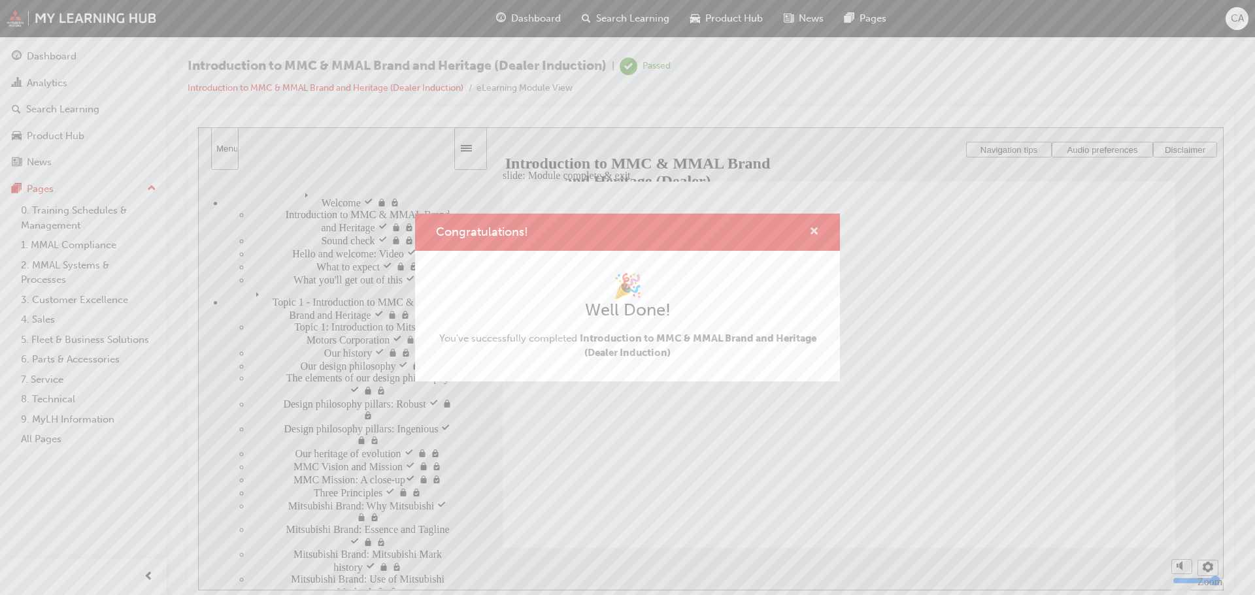
click at [812, 232] on span "cross-icon" at bounding box center [814, 233] width 10 height 12
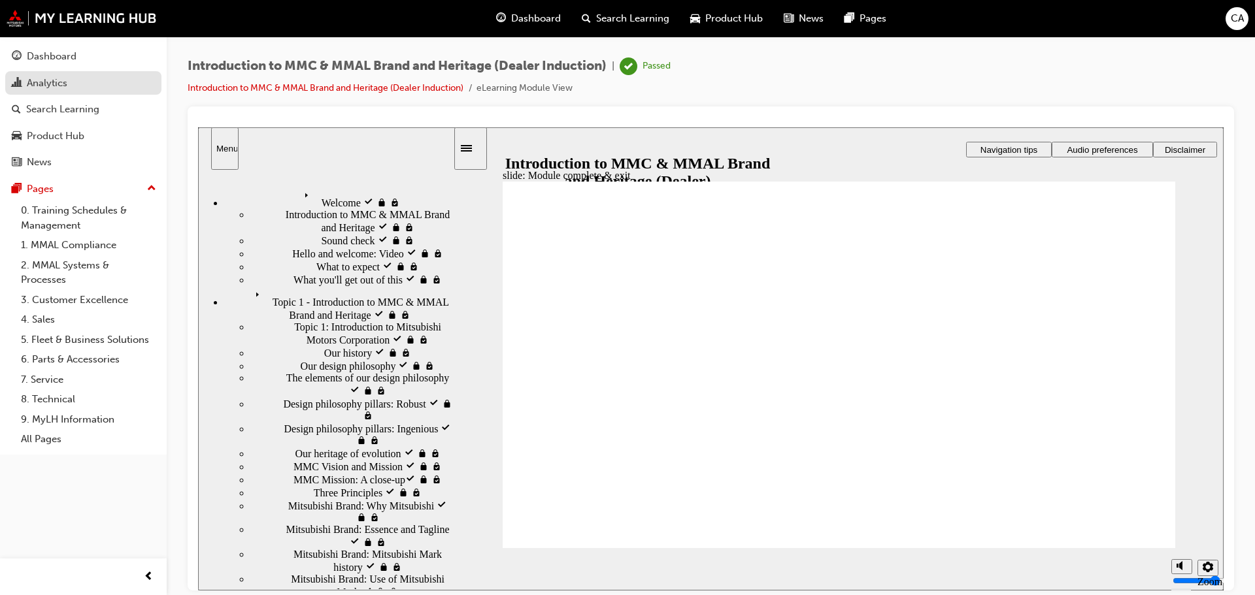
click at [93, 92] on link "Analytics" at bounding box center [83, 83] width 156 height 24
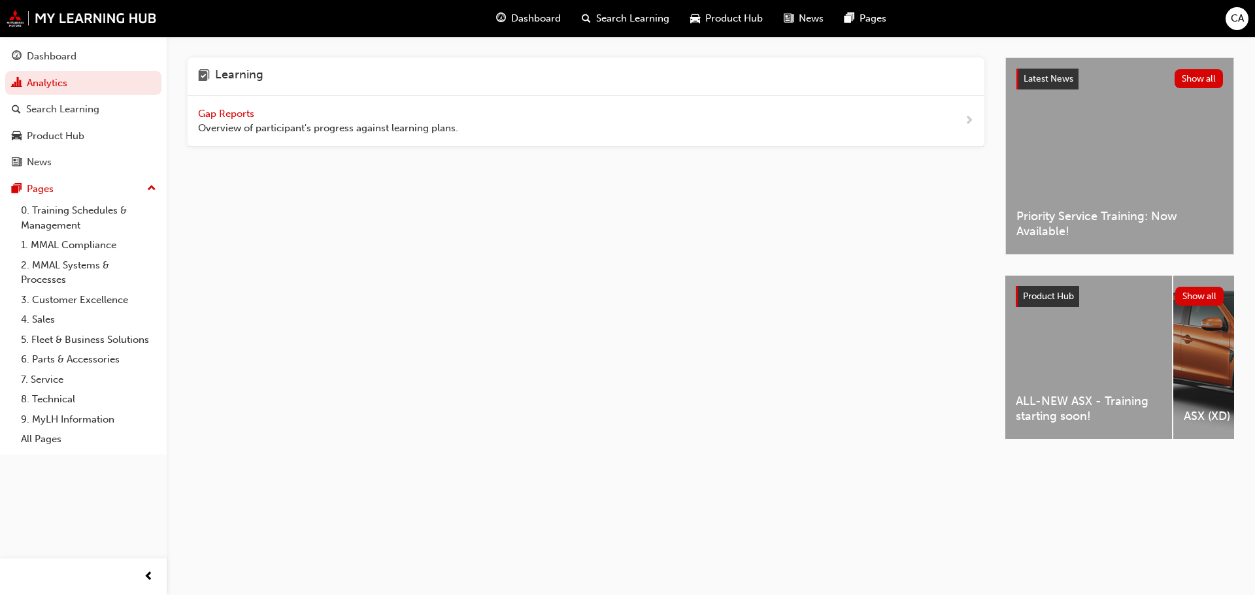
click at [225, 109] on span "Gap Reports" at bounding box center [227, 114] width 59 height 12
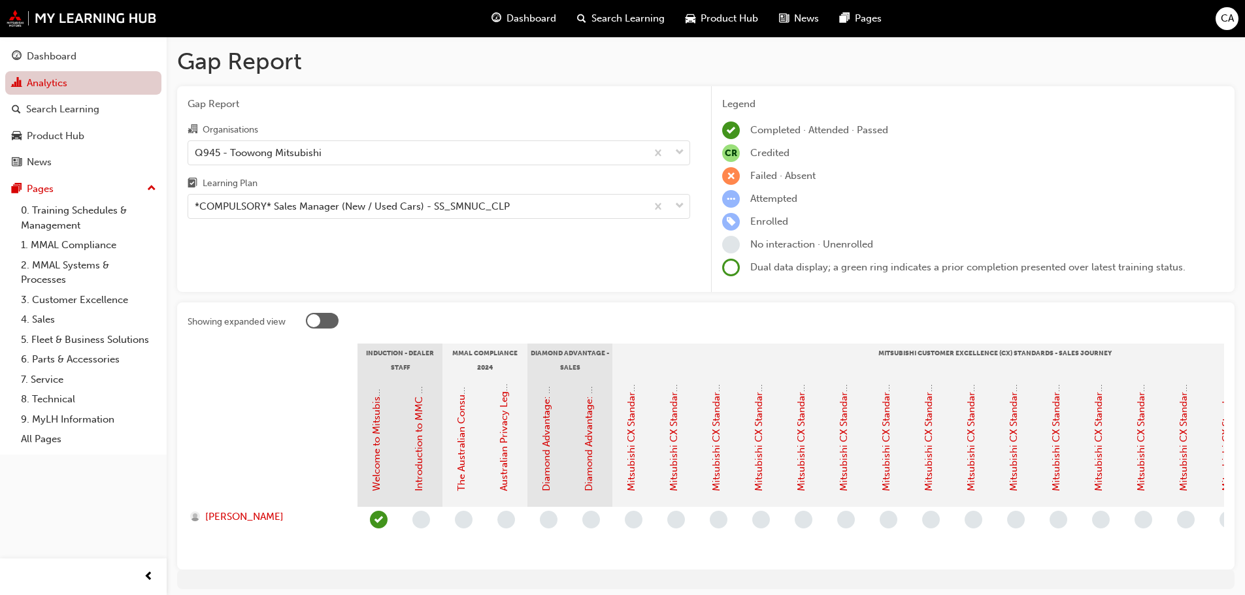
click at [67, 84] on link "Analytics" at bounding box center [83, 83] width 156 height 24
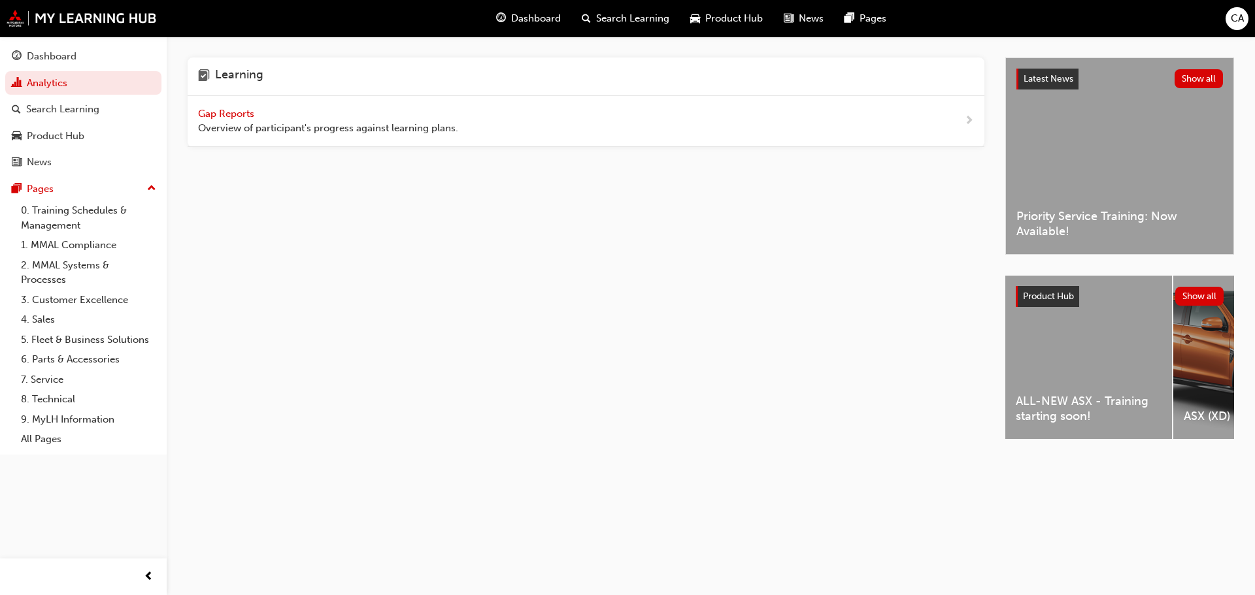
click at [186, 112] on div "Learning Gap Reports Overview of participant's progress against learning plans.…" at bounding box center [711, 260] width 1088 height 447
click at [233, 101] on div "Gap Reports Overview of participant's progress against learning plans." at bounding box center [586, 121] width 797 height 51
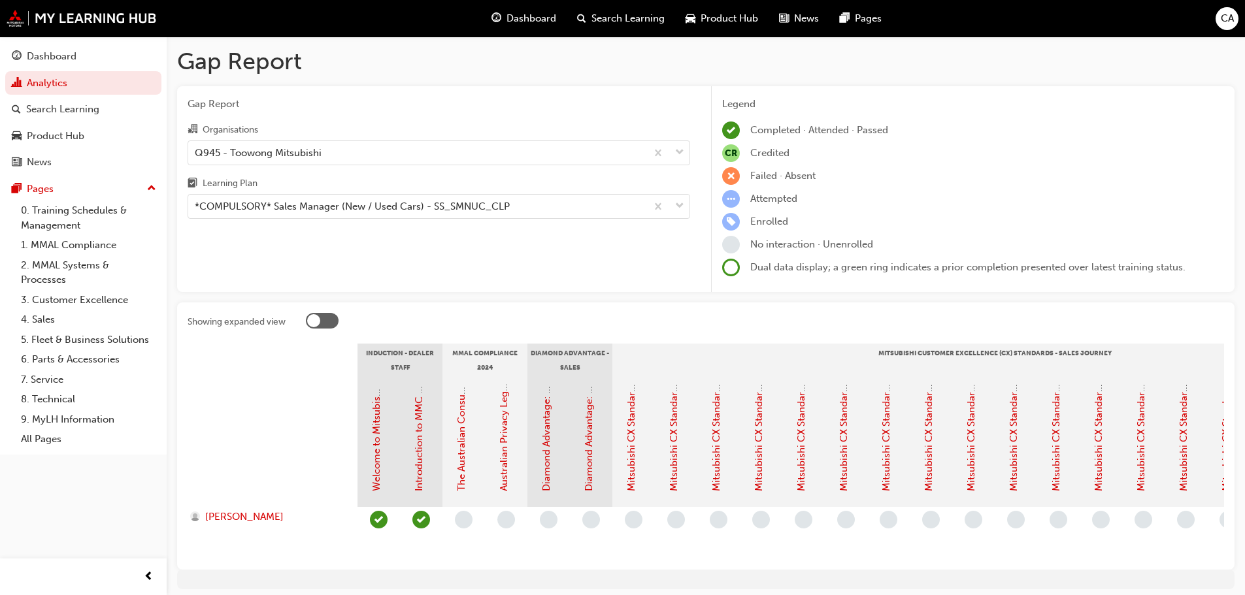
click at [231, 114] on div "Gap Report Organisations Q945 - Toowong Mitsubishi Learning Plan *COMPULSORY* S…" at bounding box center [439, 189] width 524 height 207
click at [464, 442] on link "The Australian Consumer Law (MMAL Compliance - 2024)" at bounding box center [462, 359] width 12 height 264
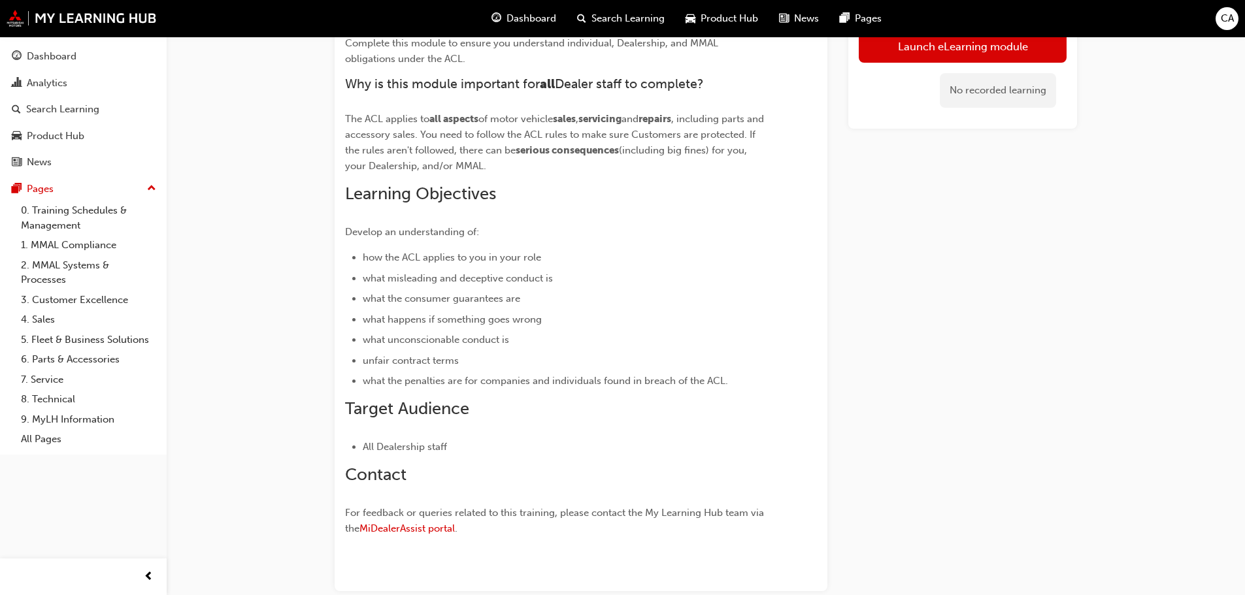
scroll to position [34, 0]
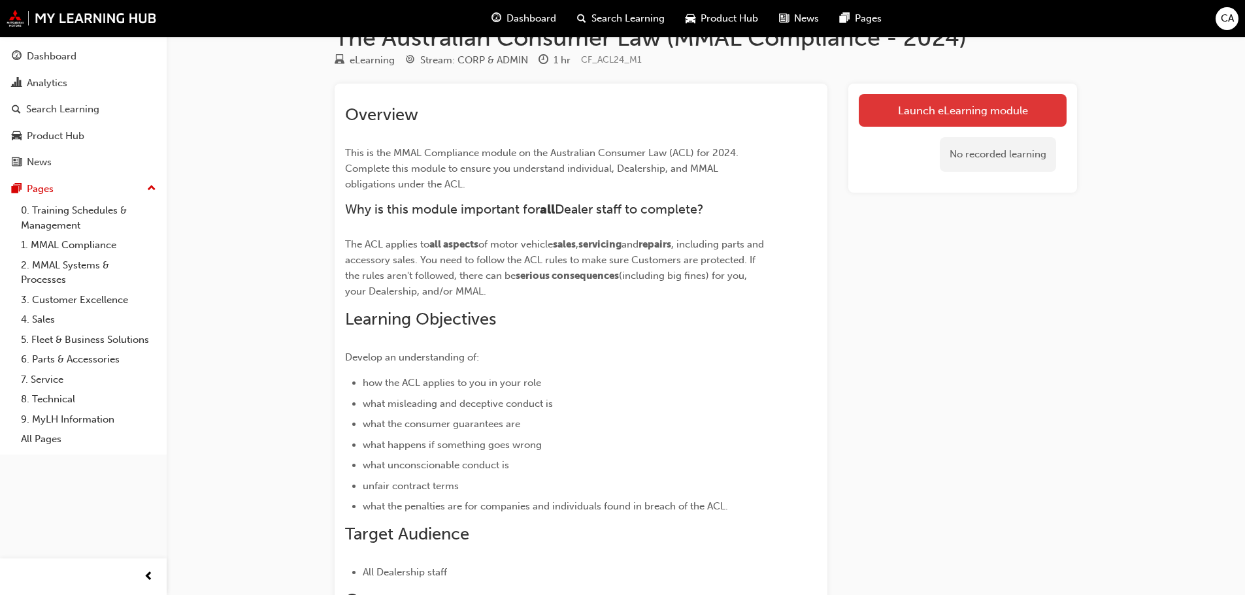
click at [961, 101] on link "Launch eLearning module" at bounding box center [963, 110] width 208 height 33
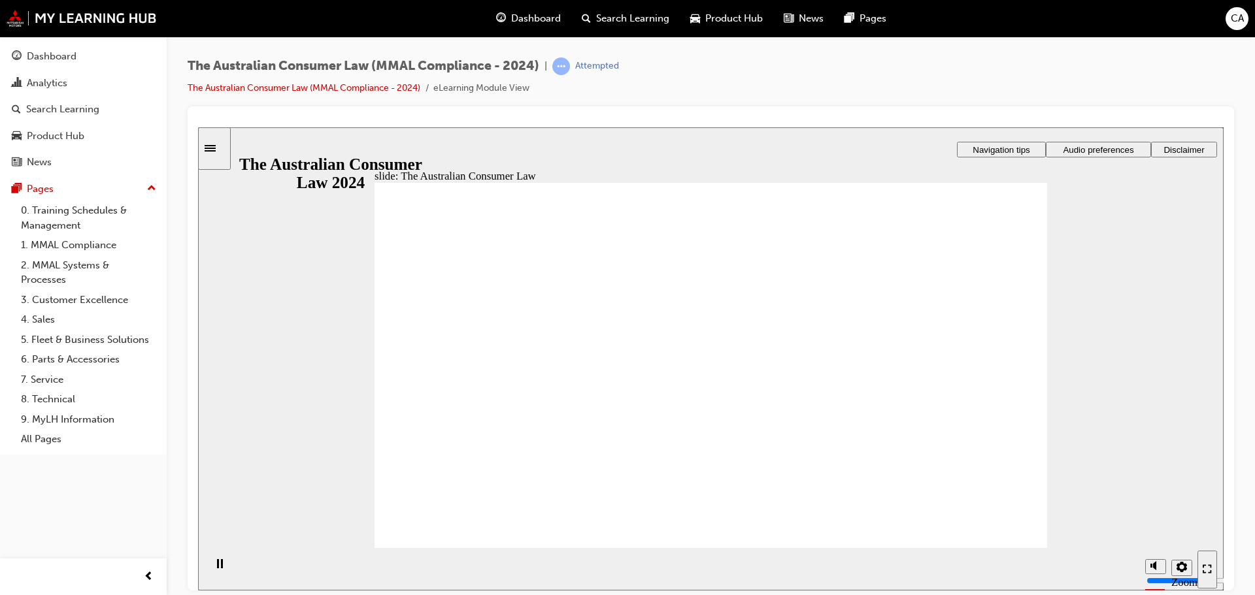
drag, startPoint x: 550, startPoint y: 503, endPoint x: 554, endPoint y: 524, distance: 22.0
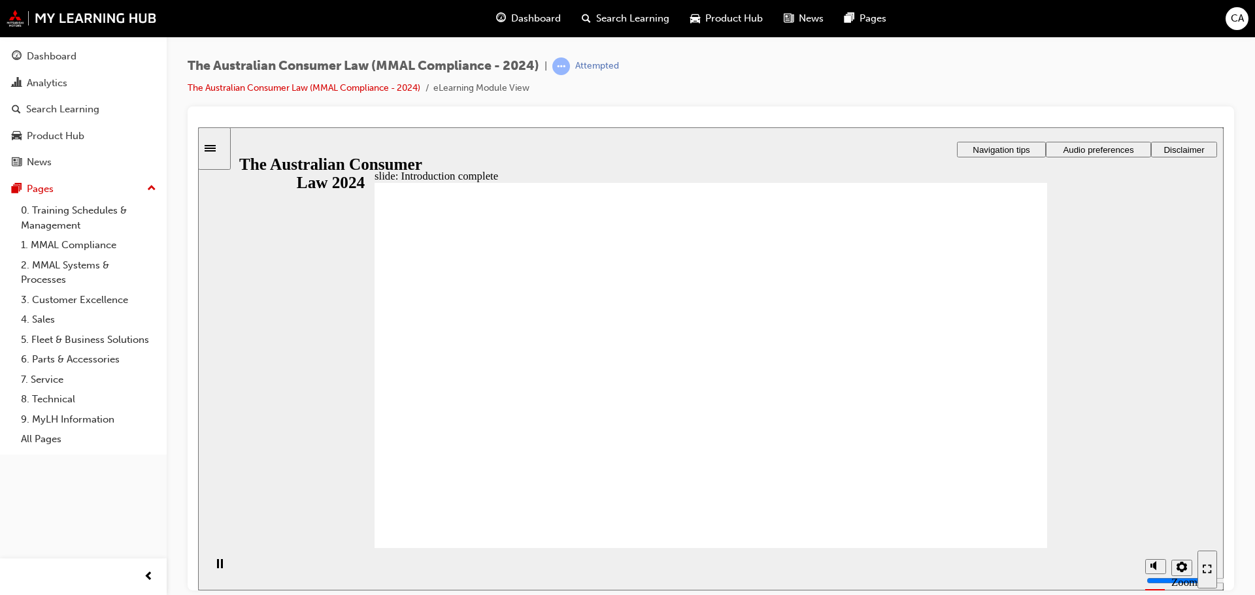
drag, startPoint x: 575, startPoint y: 329, endPoint x: 860, endPoint y: 322, distance: 285.0
drag, startPoint x: 860, startPoint y: 322, endPoint x: 579, endPoint y: 310, distance: 281.3
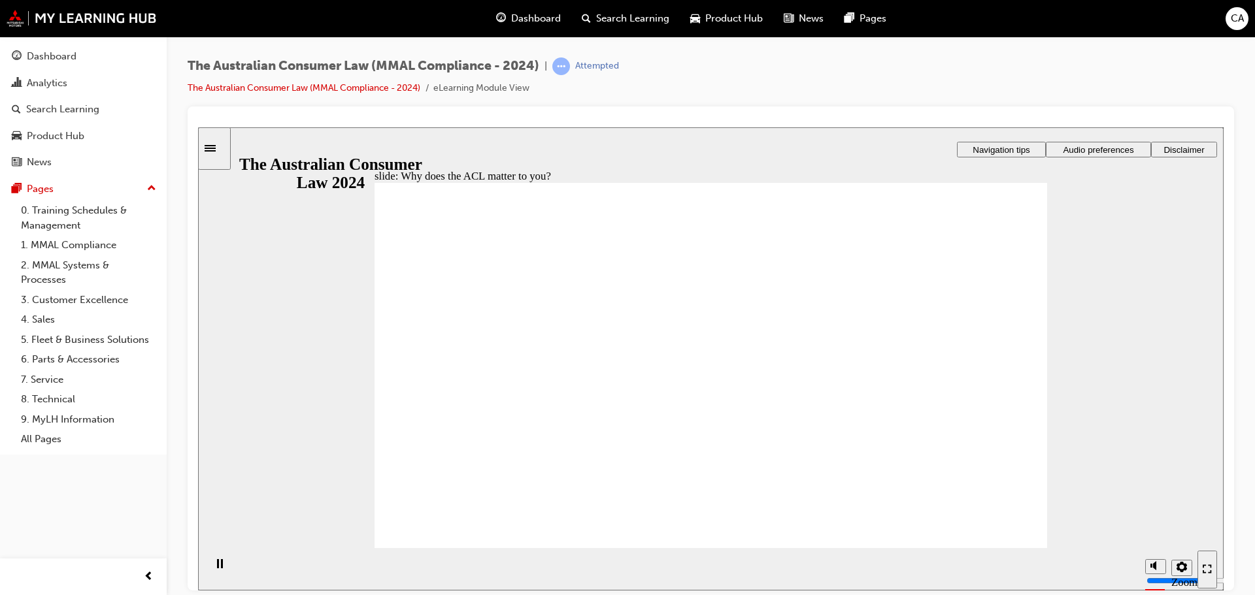
radio input "true"
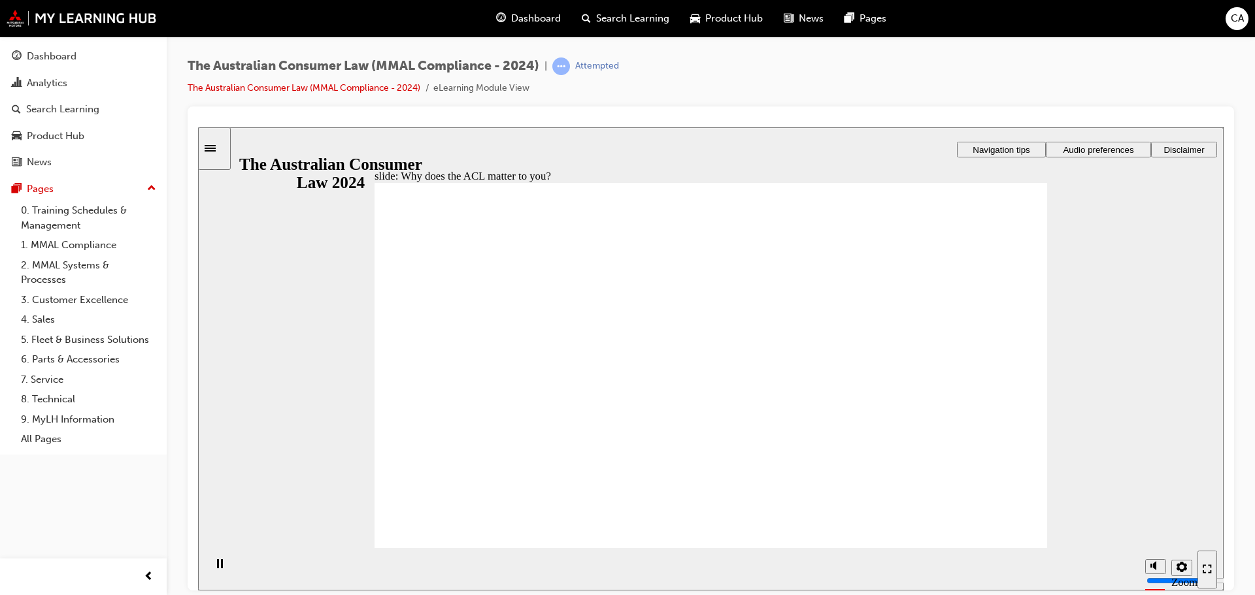
radio input "true"
click at [984, 549] on section "Playback Speed 2 1.75 1.5 1.25 Normal" at bounding box center [710, 569] width 1025 height 42
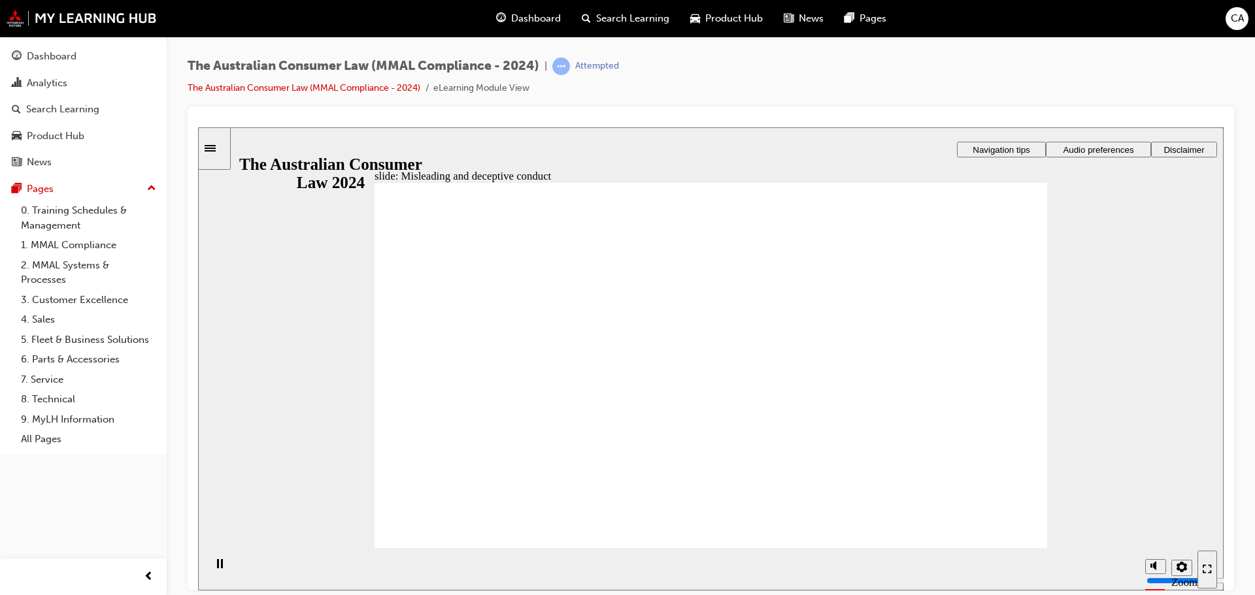
drag, startPoint x: 705, startPoint y: 309, endPoint x: 546, endPoint y: 375, distance: 172.0
drag, startPoint x: 702, startPoint y: 294, endPoint x: 840, endPoint y: 414, distance: 183.0
drag, startPoint x: 699, startPoint y: 281, endPoint x: 805, endPoint y: 396, distance: 156.3
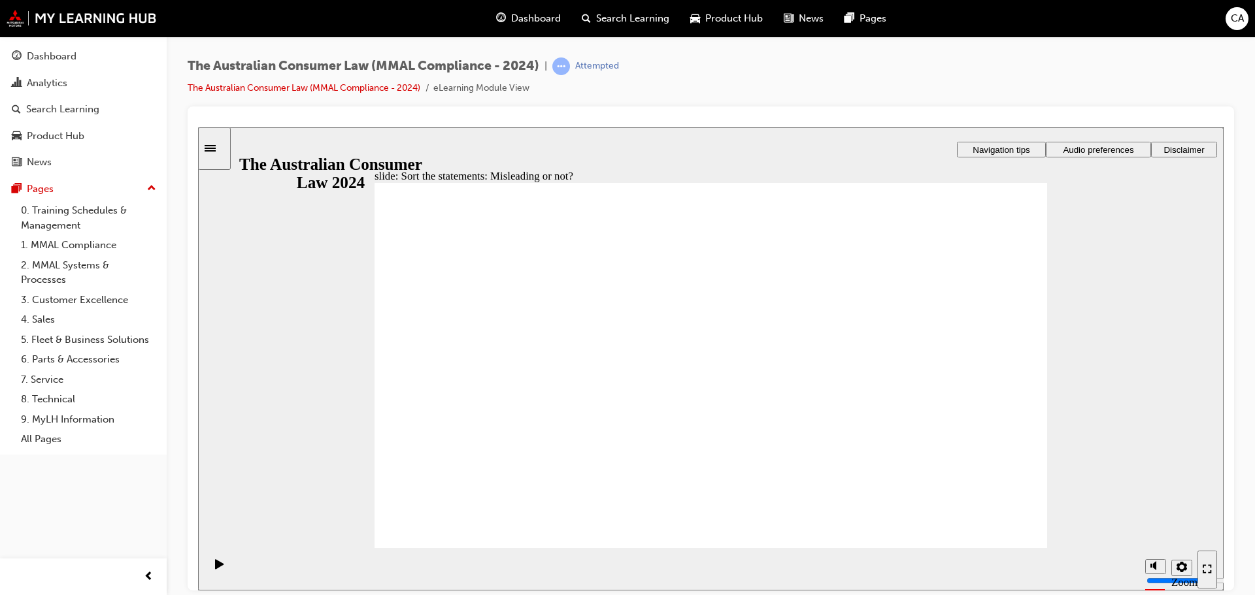
drag, startPoint x: 853, startPoint y: 414, endPoint x: 586, endPoint y: 418, distance: 267.3
drag, startPoint x: 749, startPoint y: 294, endPoint x: 624, endPoint y: 405, distance: 167.6
drag, startPoint x: 567, startPoint y: 414, endPoint x: 665, endPoint y: 331, distance: 129.0
drag, startPoint x: 686, startPoint y: 289, endPoint x: 788, endPoint y: 363, distance: 125.4
drag, startPoint x: 731, startPoint y: 293, endPoint x: 597, endPoint y: 403, distance: 173.6
